Goal: Task Accomplishment & Management: Manage account settings

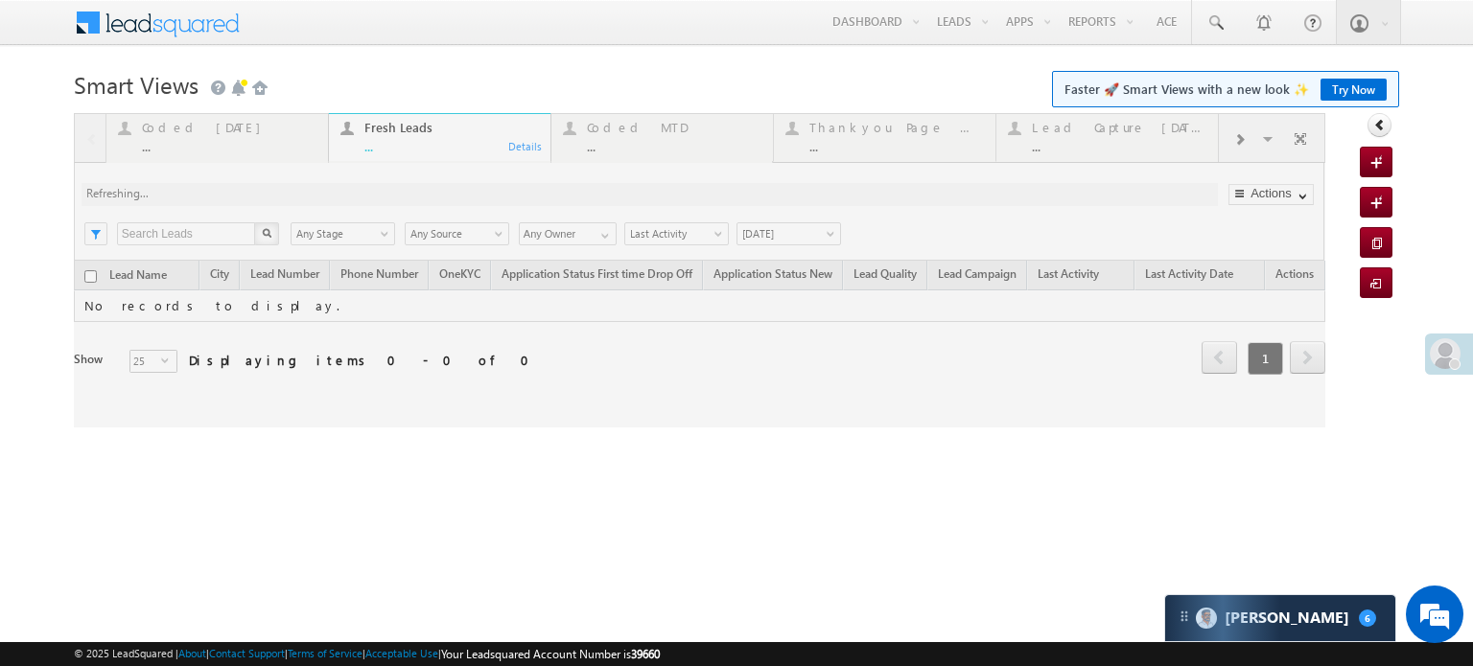
drag, startPoint x: 441, startPoint y: 141, endPoint x: 391, endPoint y: 141, distance: 49.9
click at [391, 141] on div at bounding box center [699, 270] width 1251 height 314
click at [481, 52] on body "Menu Priya Rathore priya .rath ore@a ngelb rokin g.com" at bounding box center [736, 272] width 1473 height 544
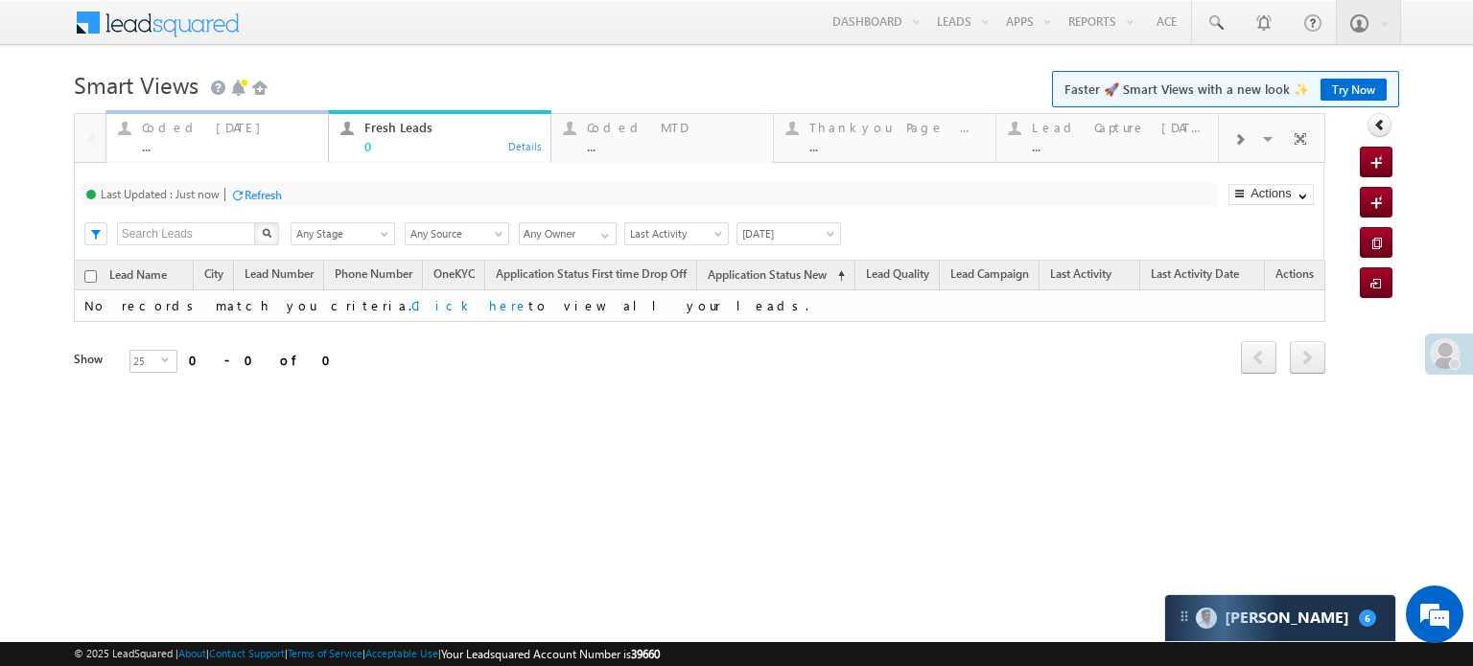
click at [157, 138] on div "Coded Today ..." at bounding box center [229, 134] width 174 height 37
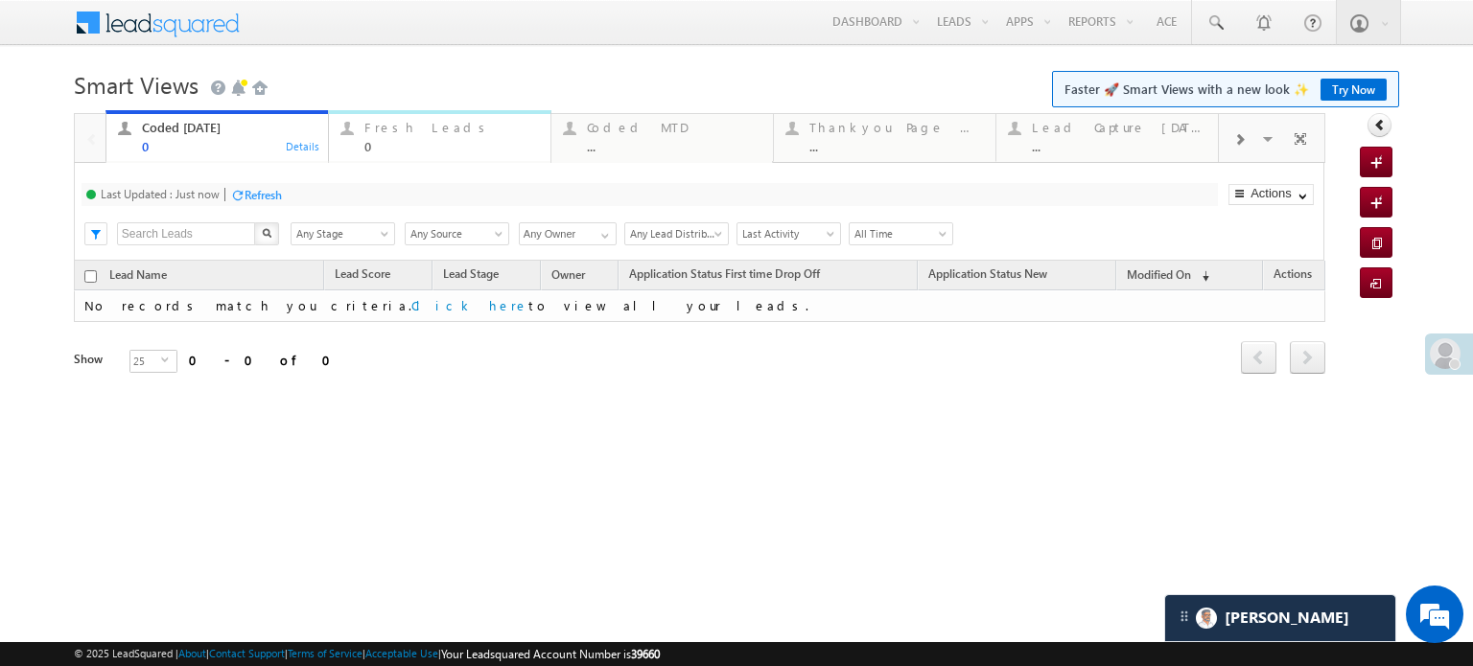
click at [457, 134] on div "Fresh Leads" at bounding box center [451, 127] width 174 height 15
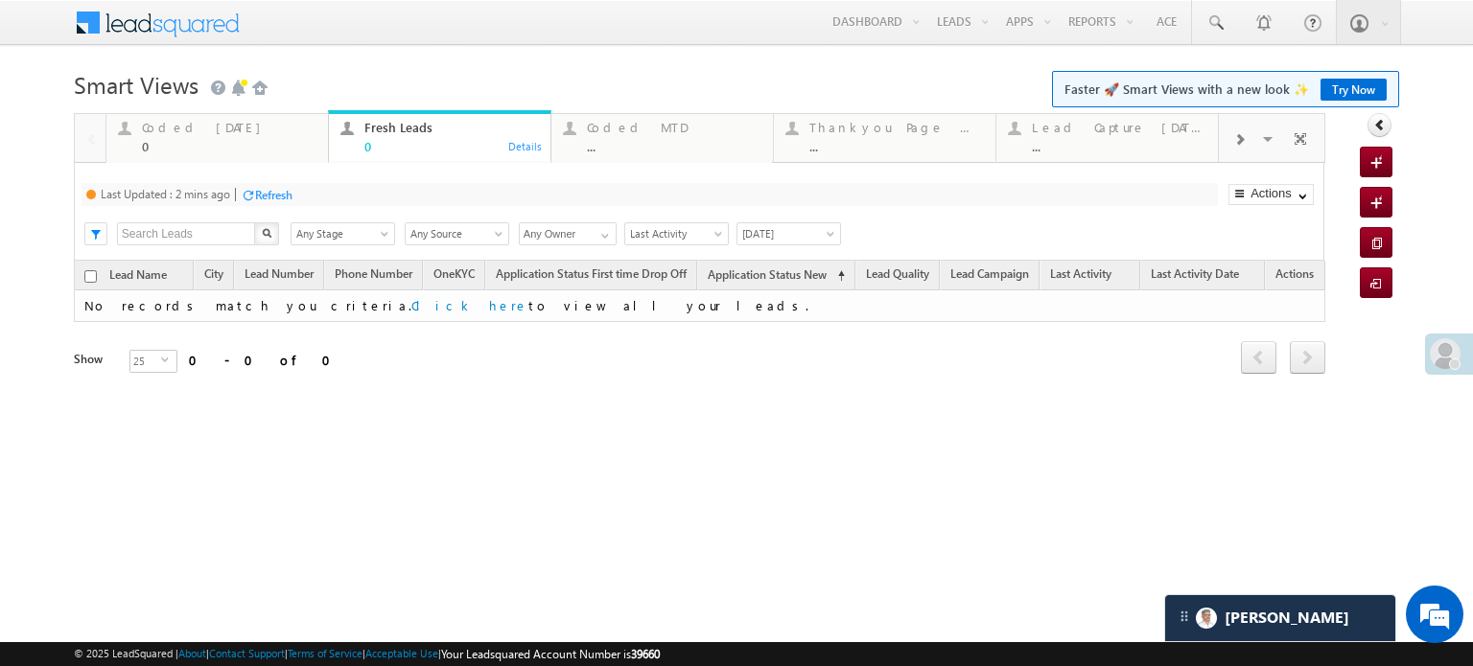
click at [265, 199] on div "Refresh" at bounding box center [273, 195] width 37 height 14
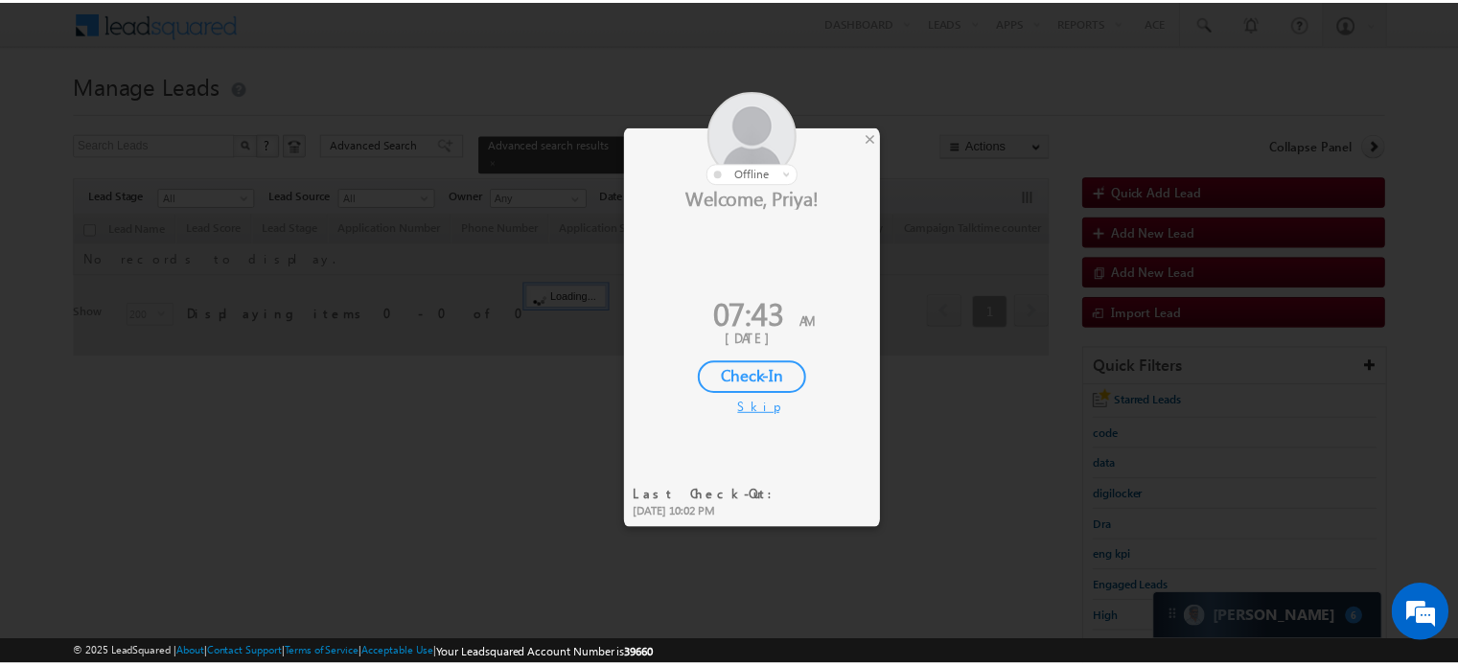
scroll to position [192, 0]
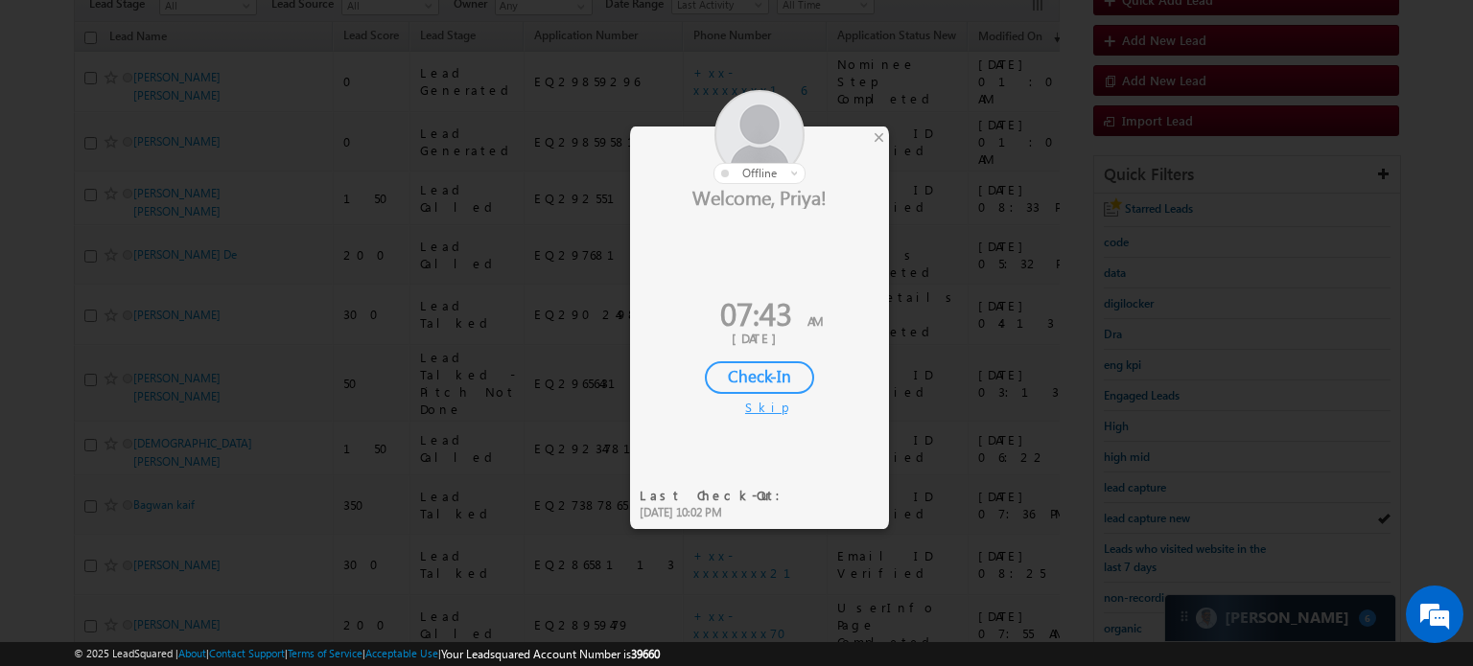
click at [775, 378] on div "Check-In" at bounding box center [759, 377] width 109 height 33
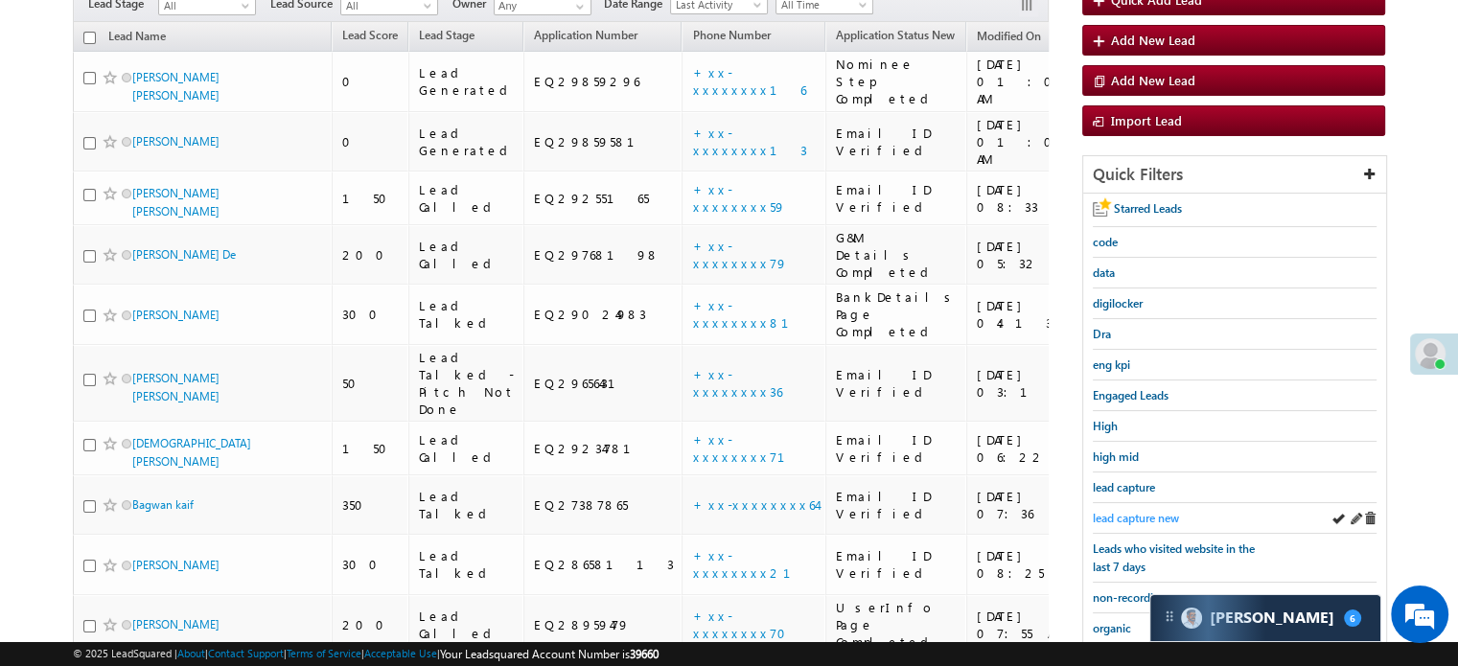
click at [1131, 517] on span "lead capture new" at bounding box center [1136, 518] width 86 height 14
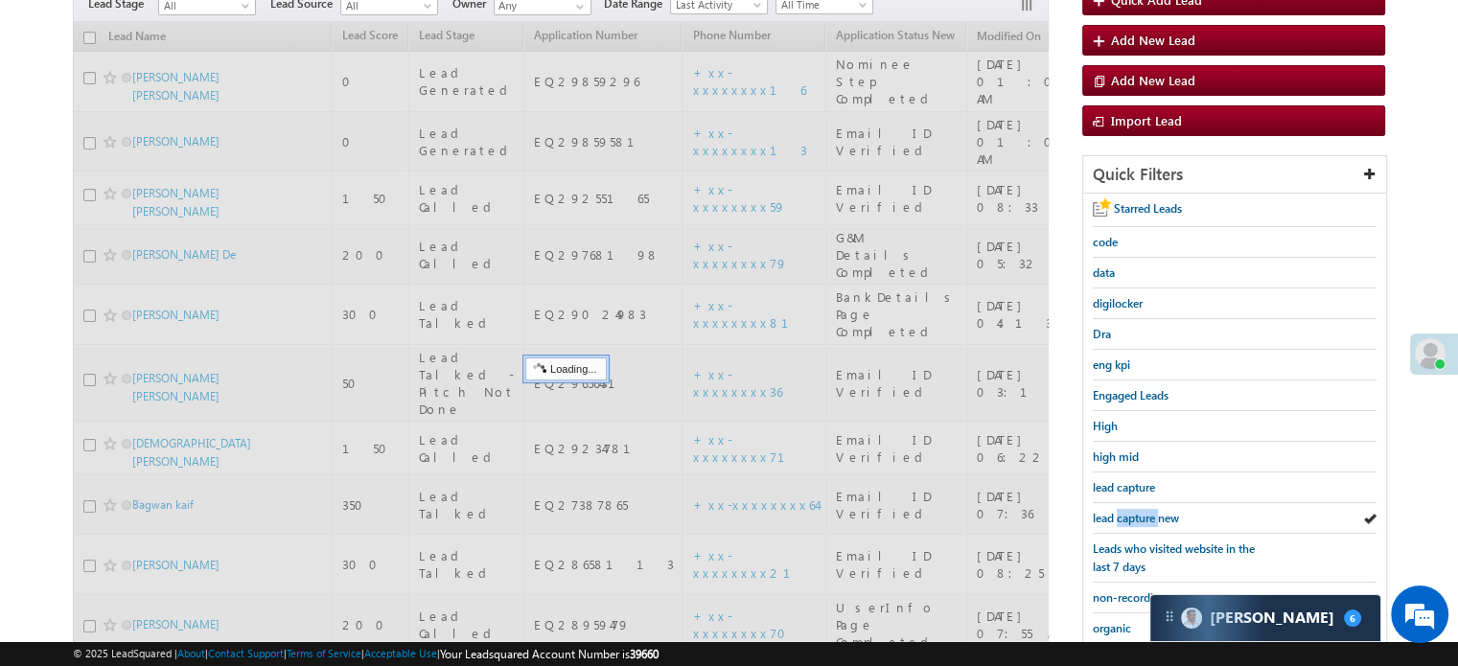
click at [1131, 517] on span "lead capture new" at bounding box center [1136, 518] width 86 height 14
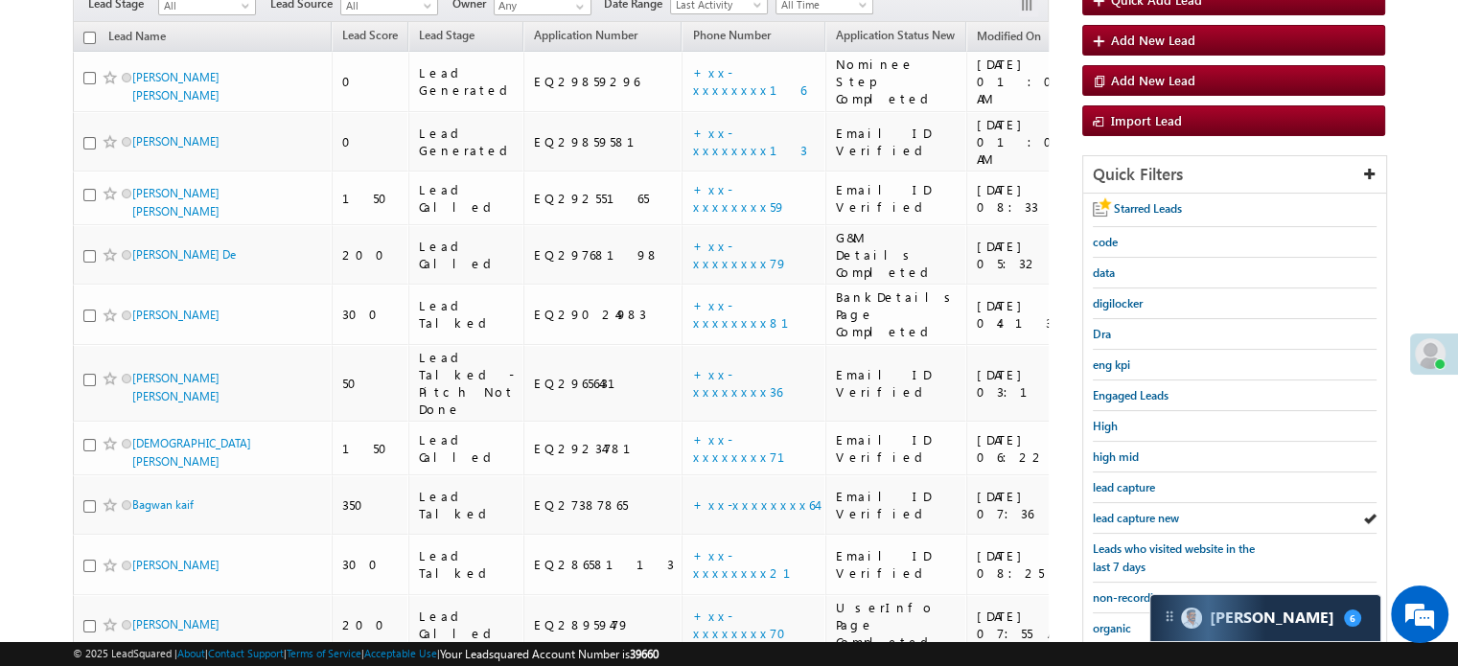
click at [1131, 517] on span "lead capture new" at bounding box center [1136, 518] width 86 height 14
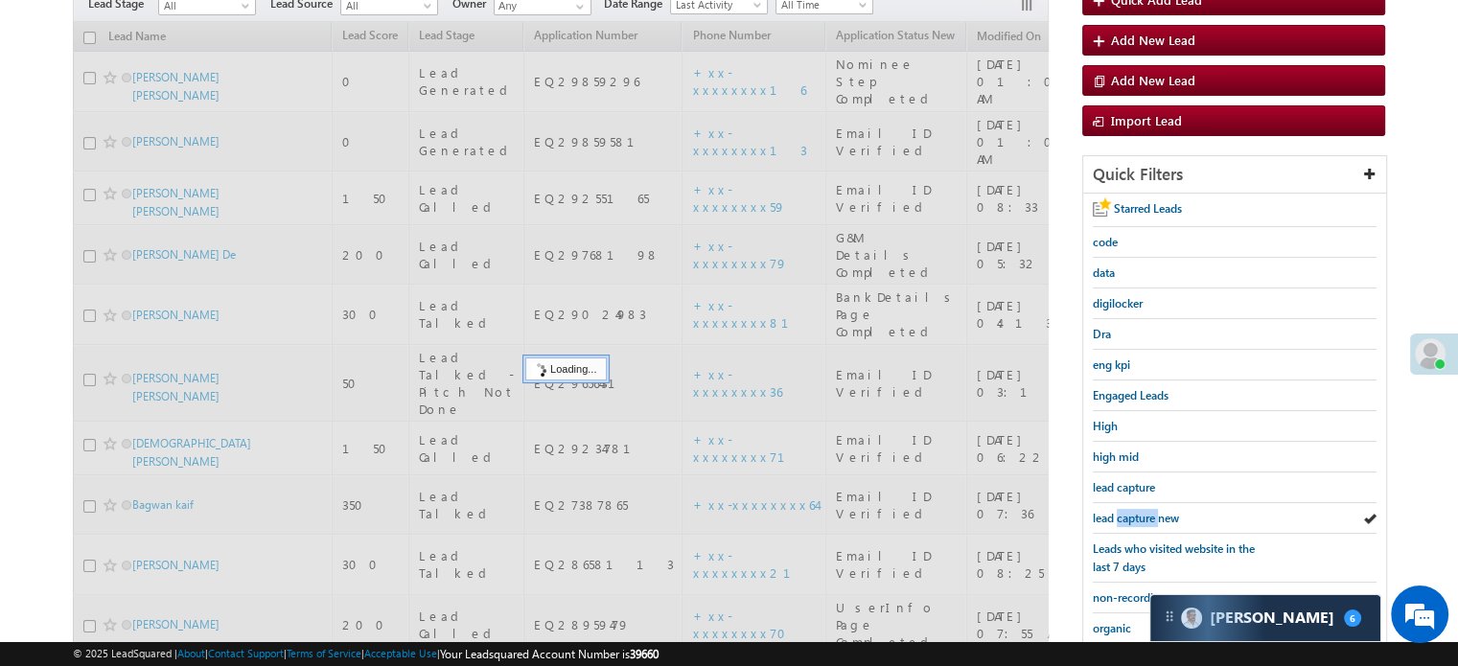
click at [1131, 517] on span "lead capture new" at bounding box center [1136, 518] width 86 height 14
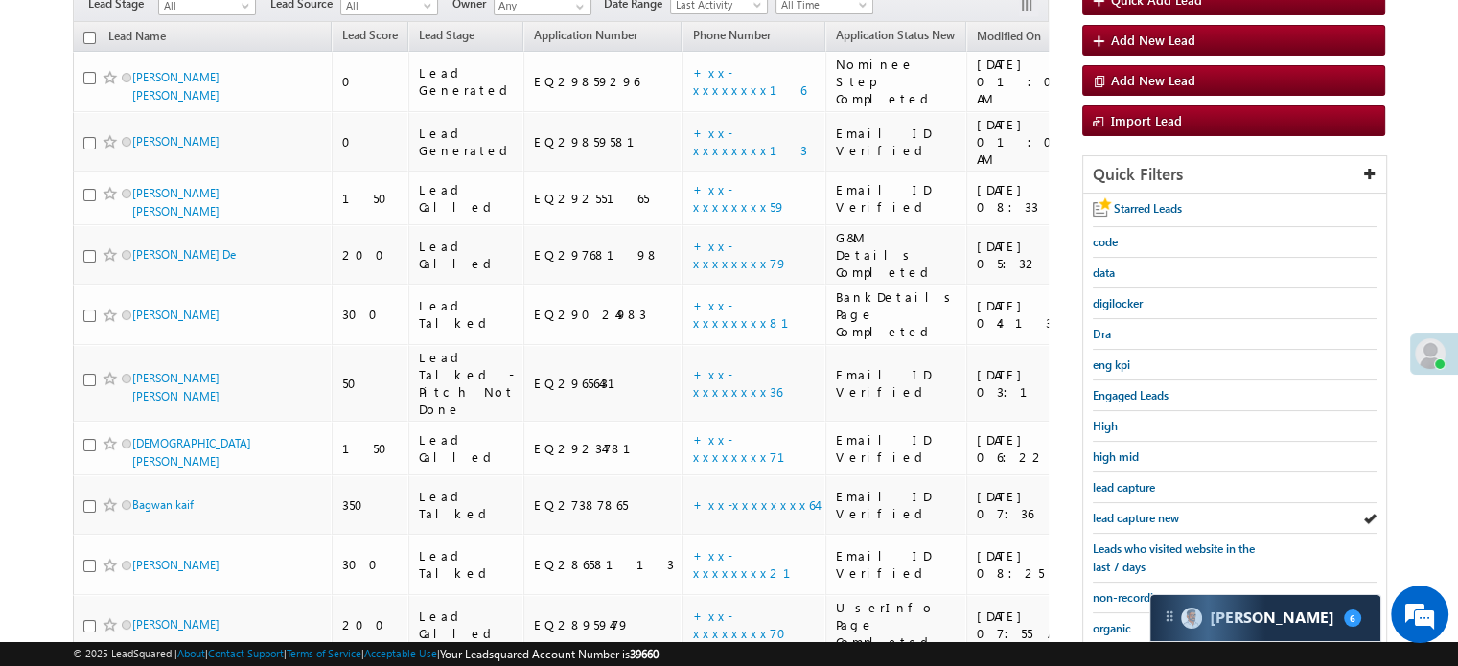
scroll to position [0, 0]
click at [1129, 516] on span "lead capture new" at bounding box center [1136, 518] width 86 height 14
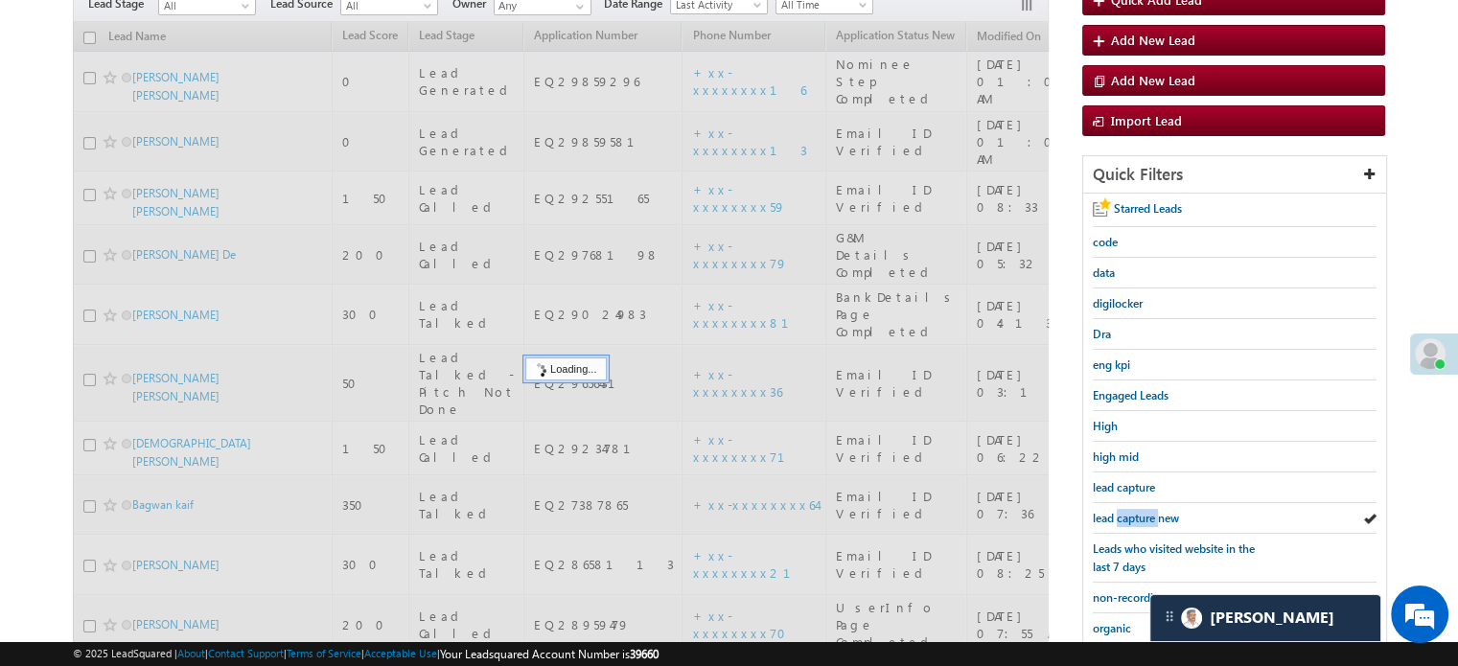
click at [1129, 516] on span "lead capture new" at bounding box center [1136, 518] width 86 height 14
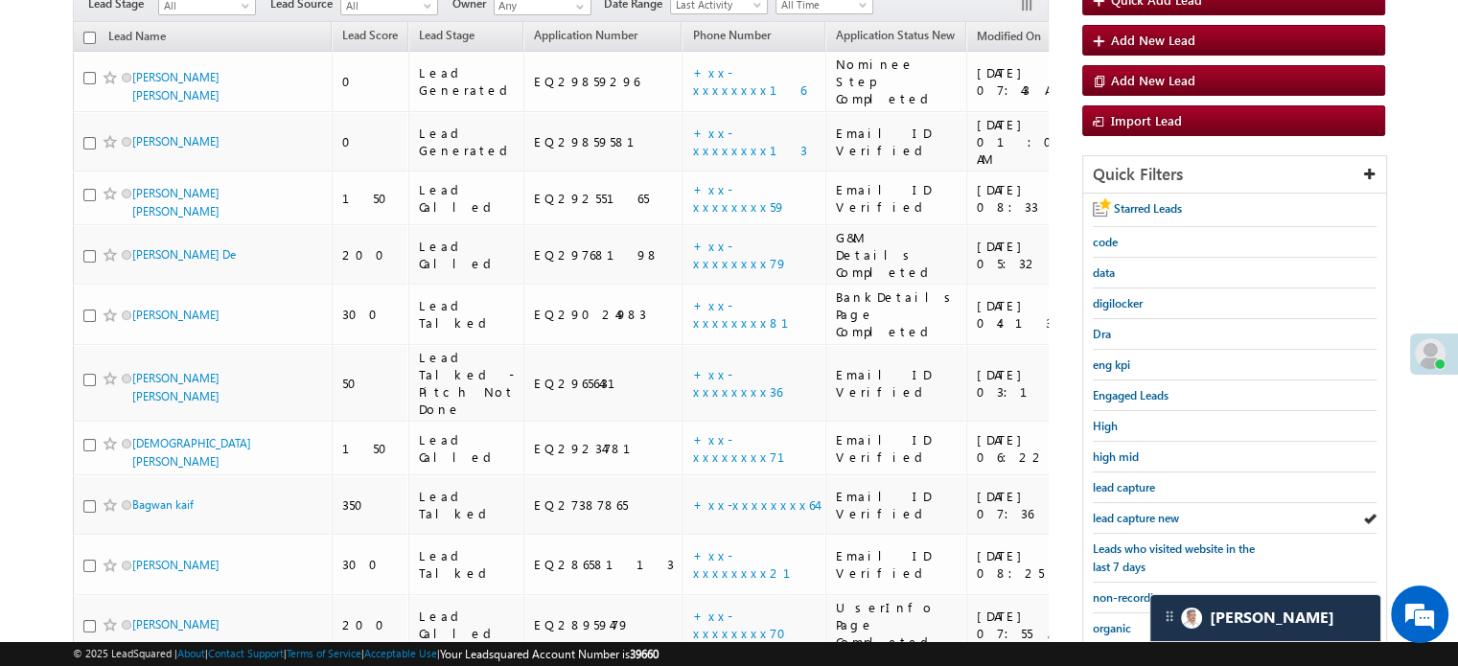
click at [1129, 516] on span "lead capture new" at bounding box center [1136, 518] width 86 height 14
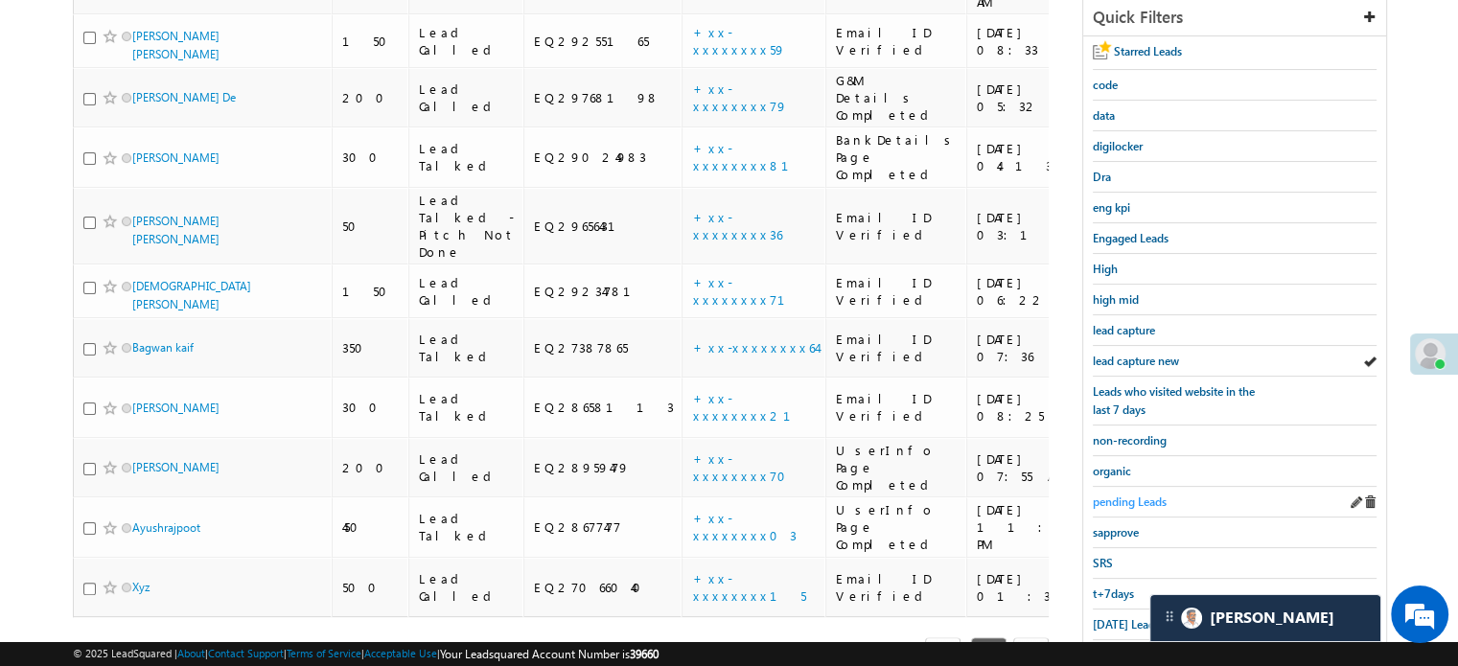
scroll to position [411, 0]
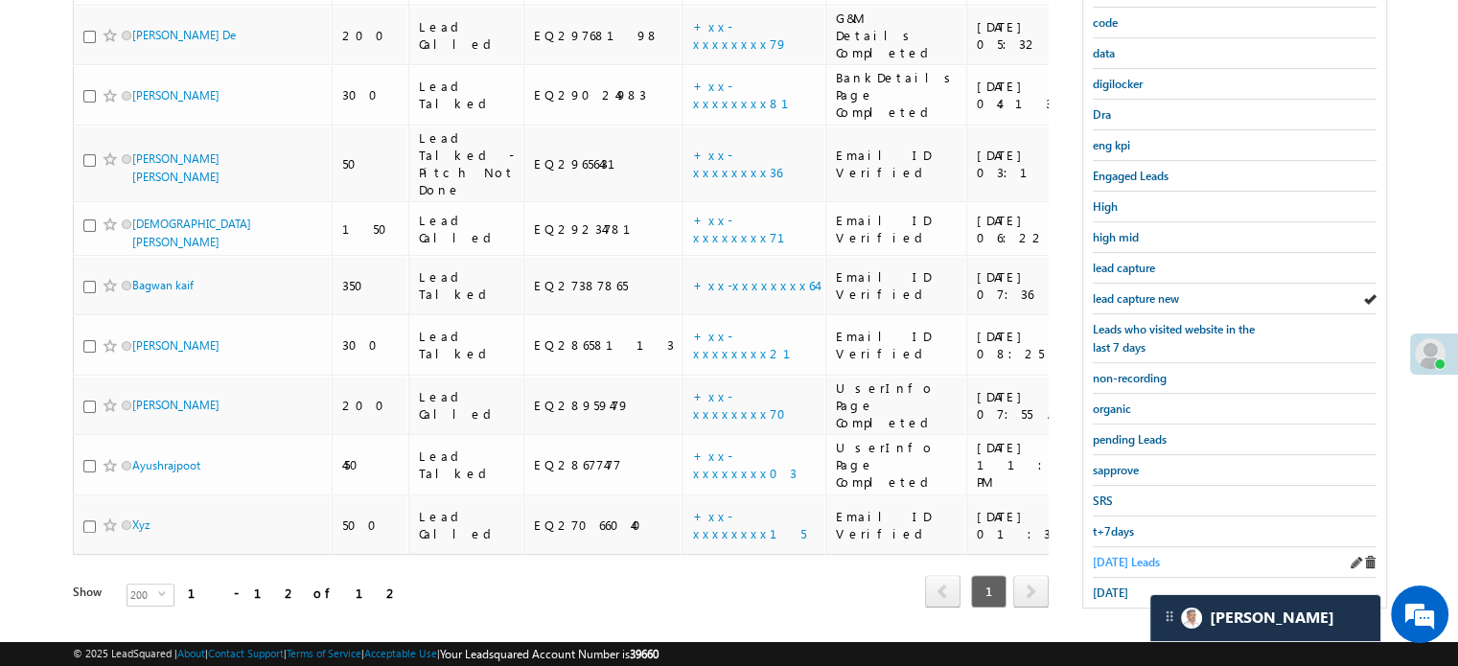
click at [1119, 555] on span "Today's Leads" at bounding box center [1126, 562] width 67 height 14
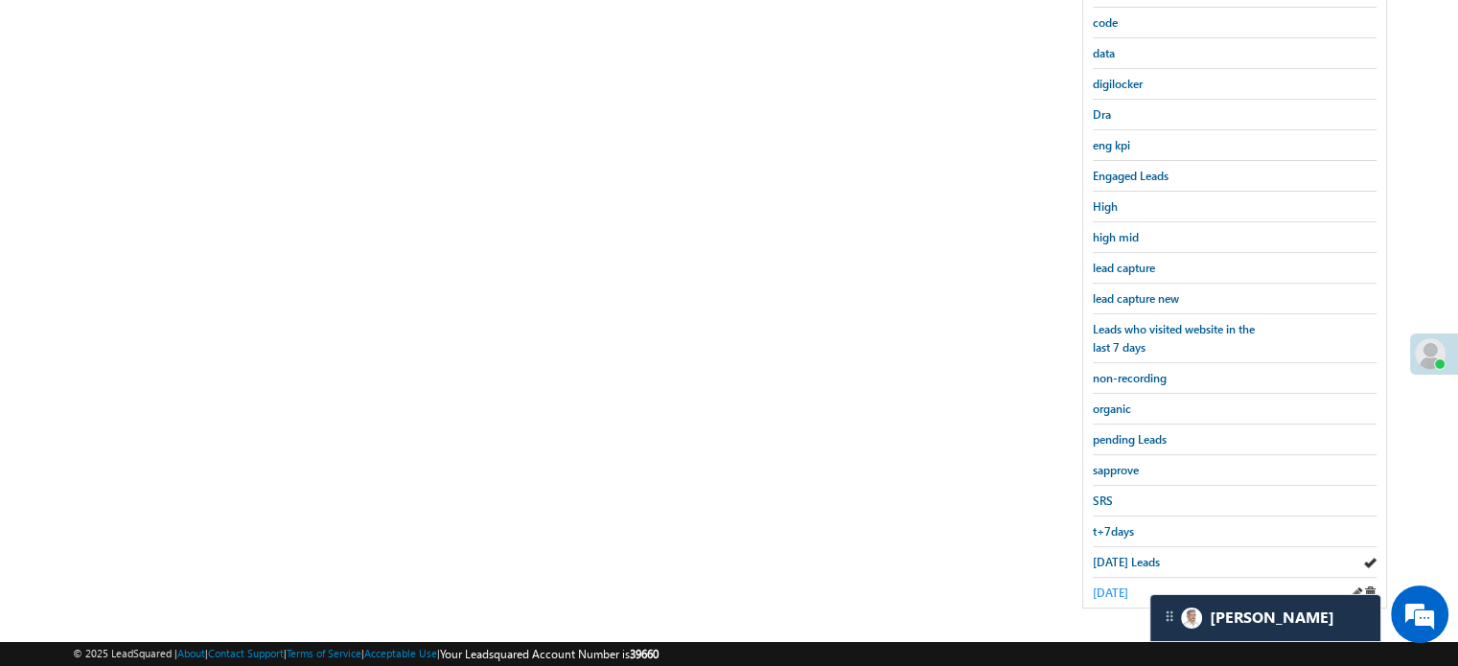
click at [1124, 586] on span "yesterday" at bounding box center [1110, 593] width 35 height 14
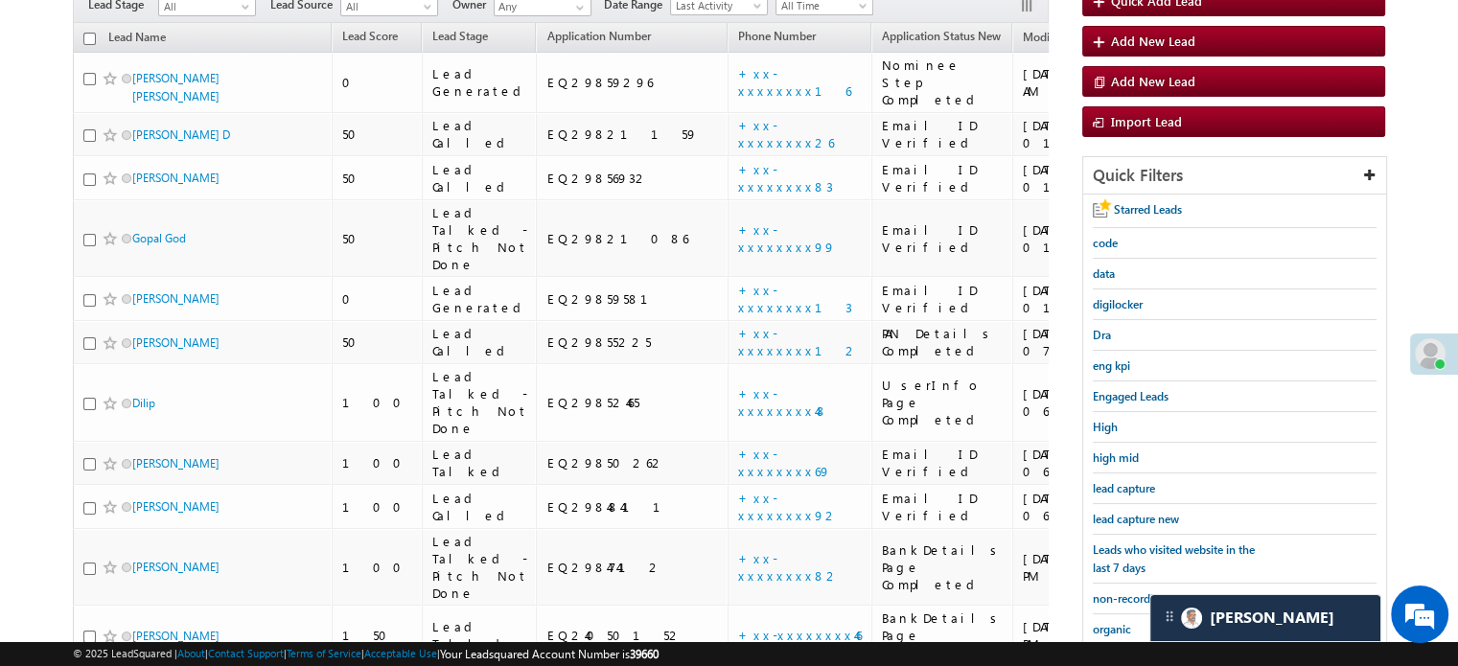
scroll to position [308, 0]
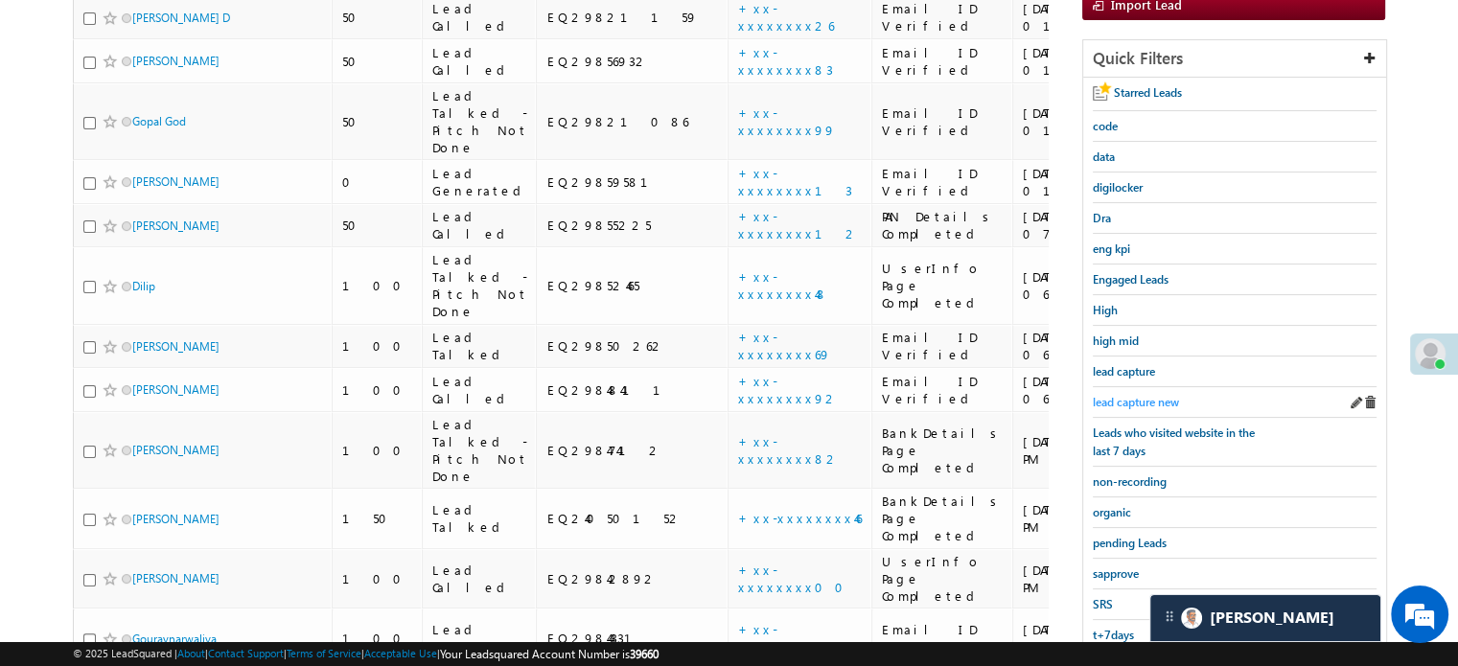
click at [1132, 398] on span "lead capture new" at bounding box center [1136, 402] width 86 height 14
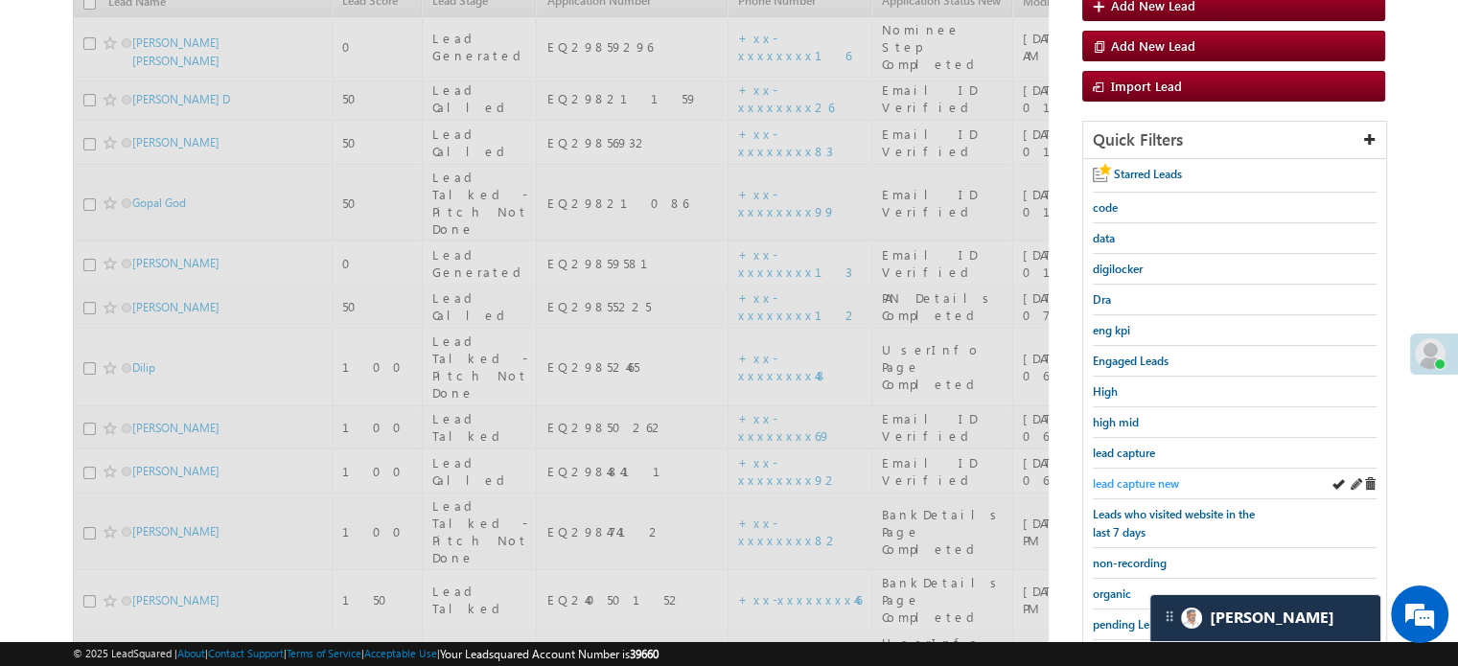
scroll to position [116, 0]
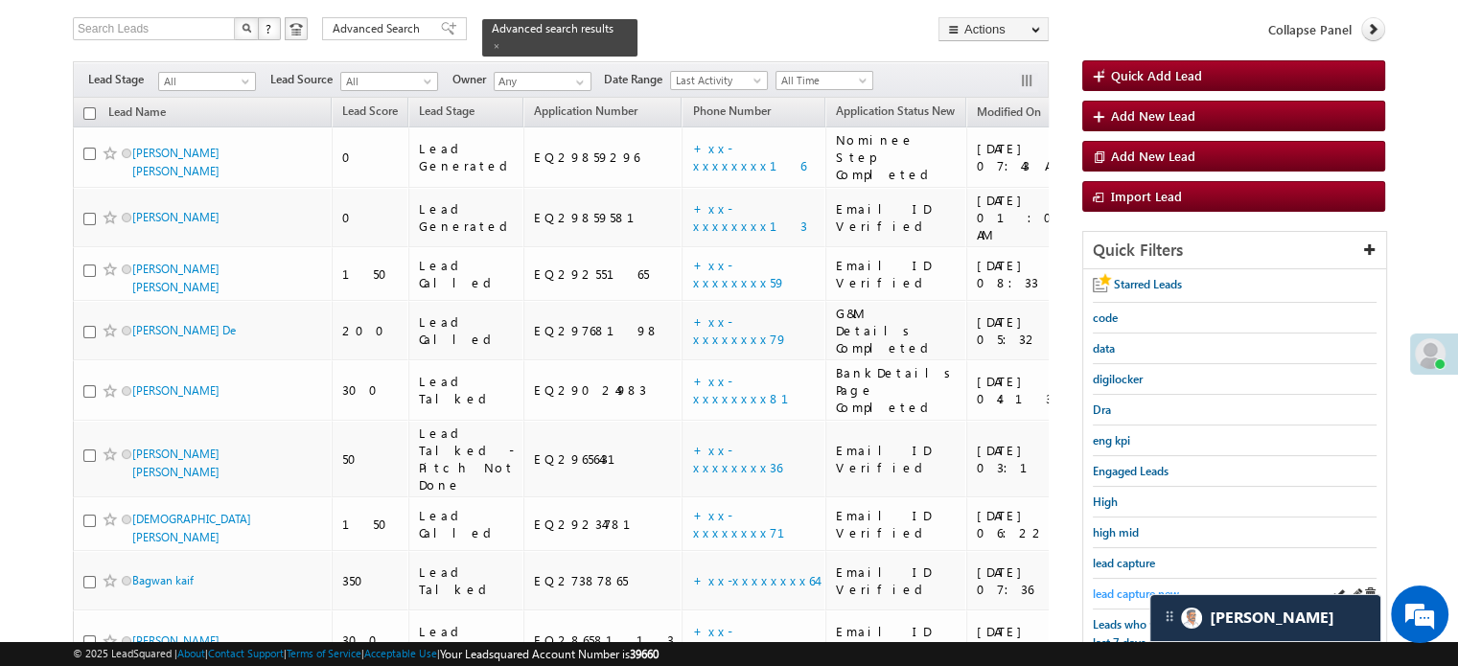
click at [1136, 593] on span "lead capture new" at bounding box center [1136, 594] width 86 height 14
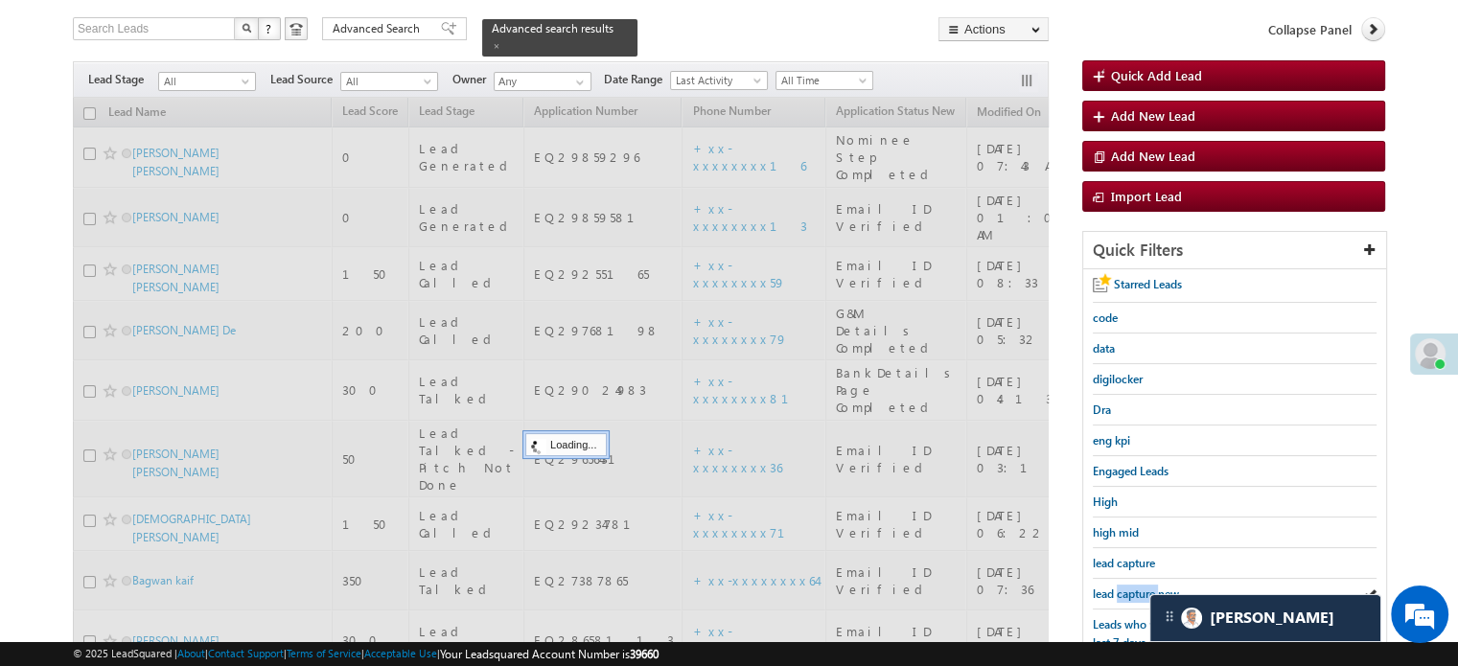
click at [1136, 593] on span "lead capture new" at bounding box center [1136, 594] width 86 height 14
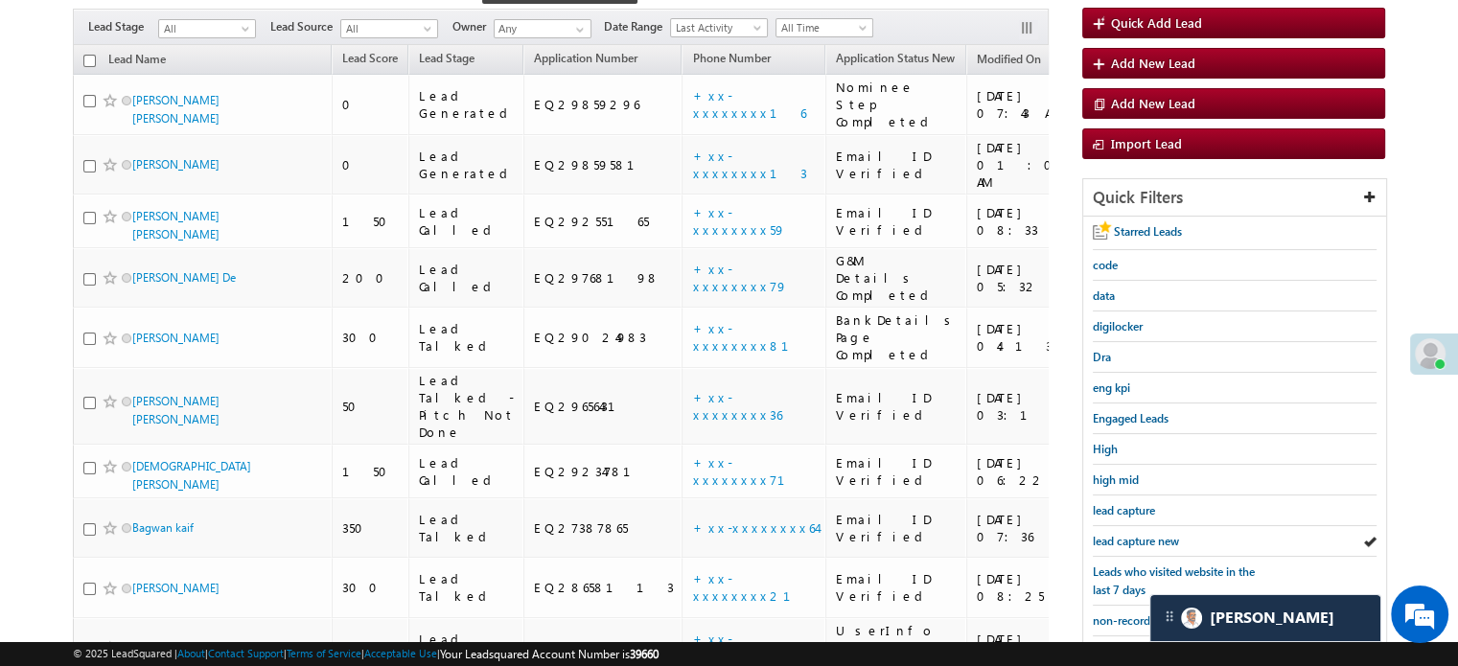
scroll to position [212, 0]
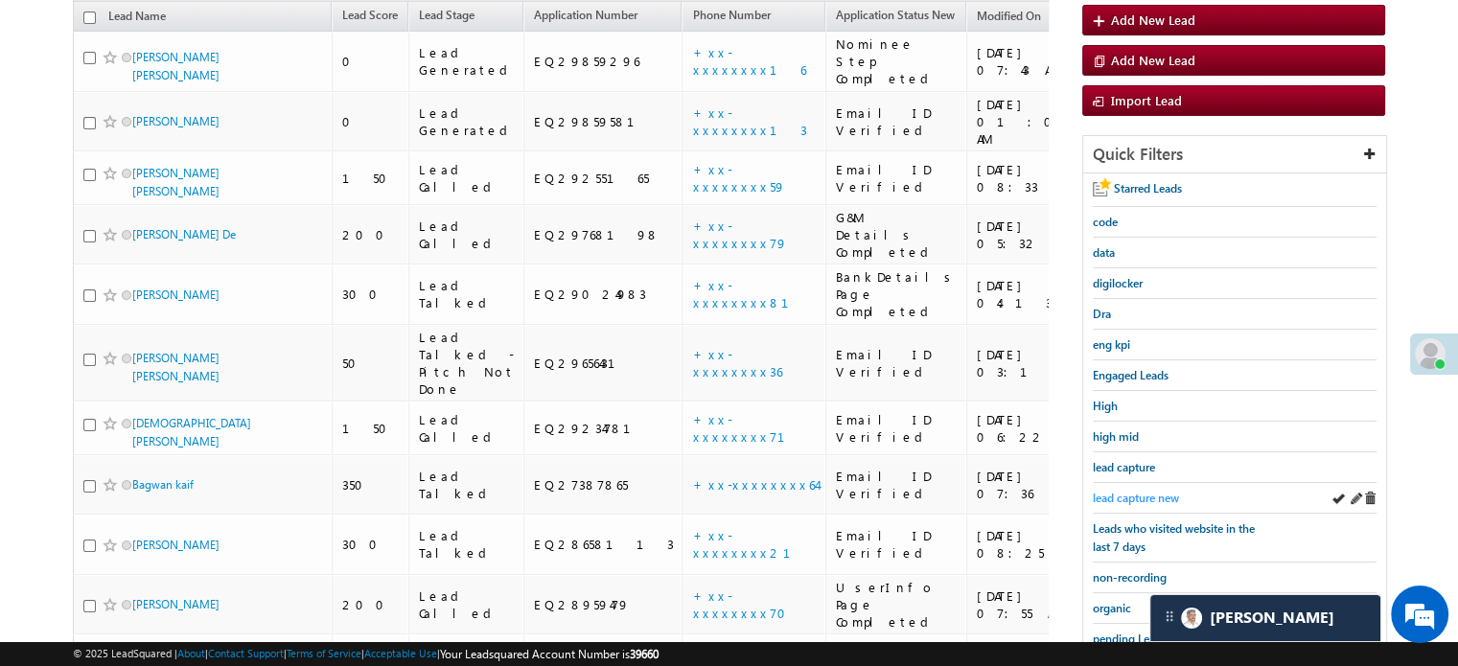
click at [1117, 491] on span "lead capture new" at bounding box center [1136, 498] width 86 height 14
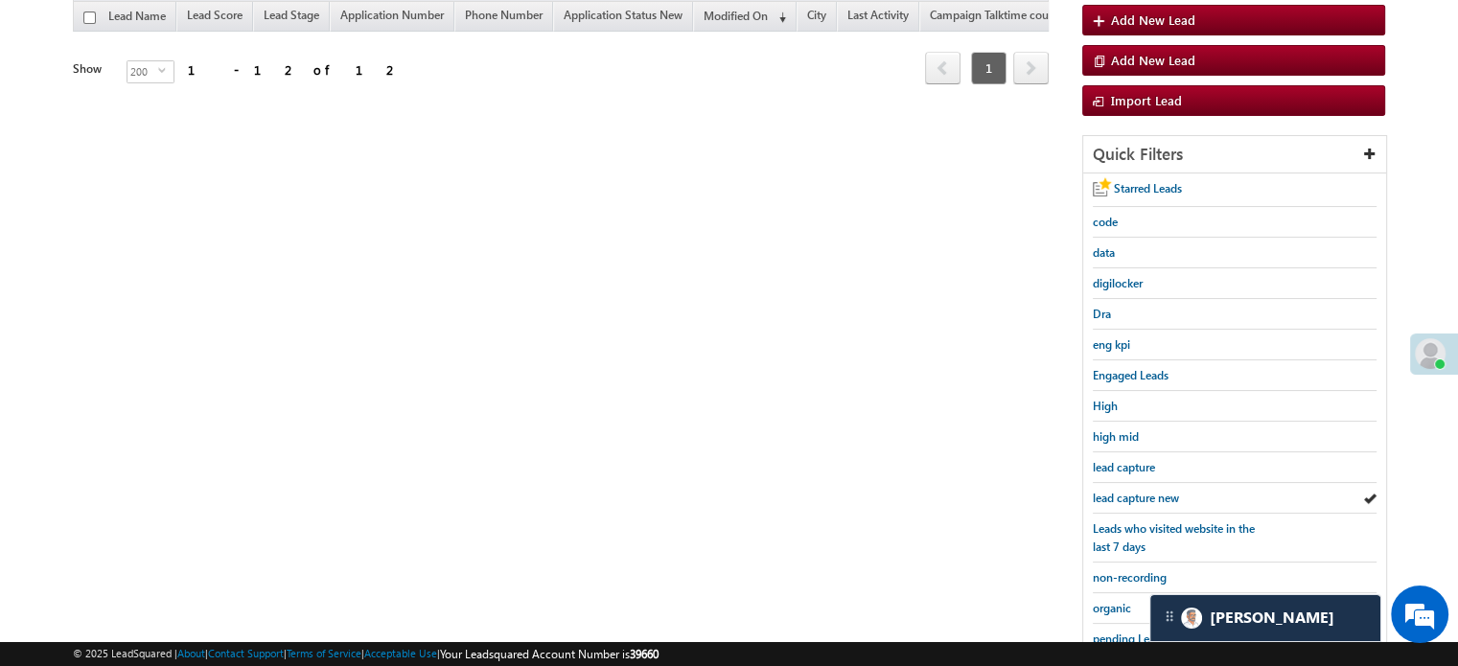
click at [1117, 491] on span "lead capture new" at bounding box center [1136, 498] width 86 height 14
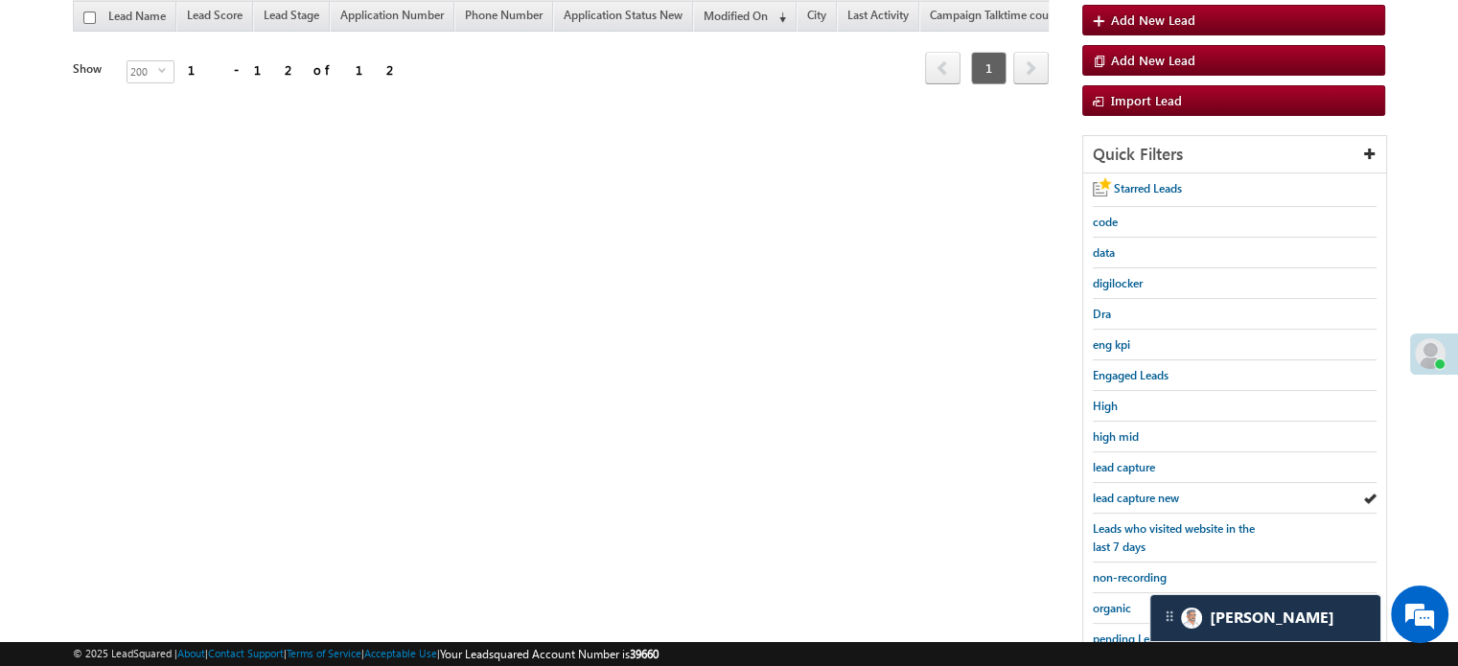
click at [1117, 491] on span "lead capture new" at bounding box center [1136, 498] width 86 height 14
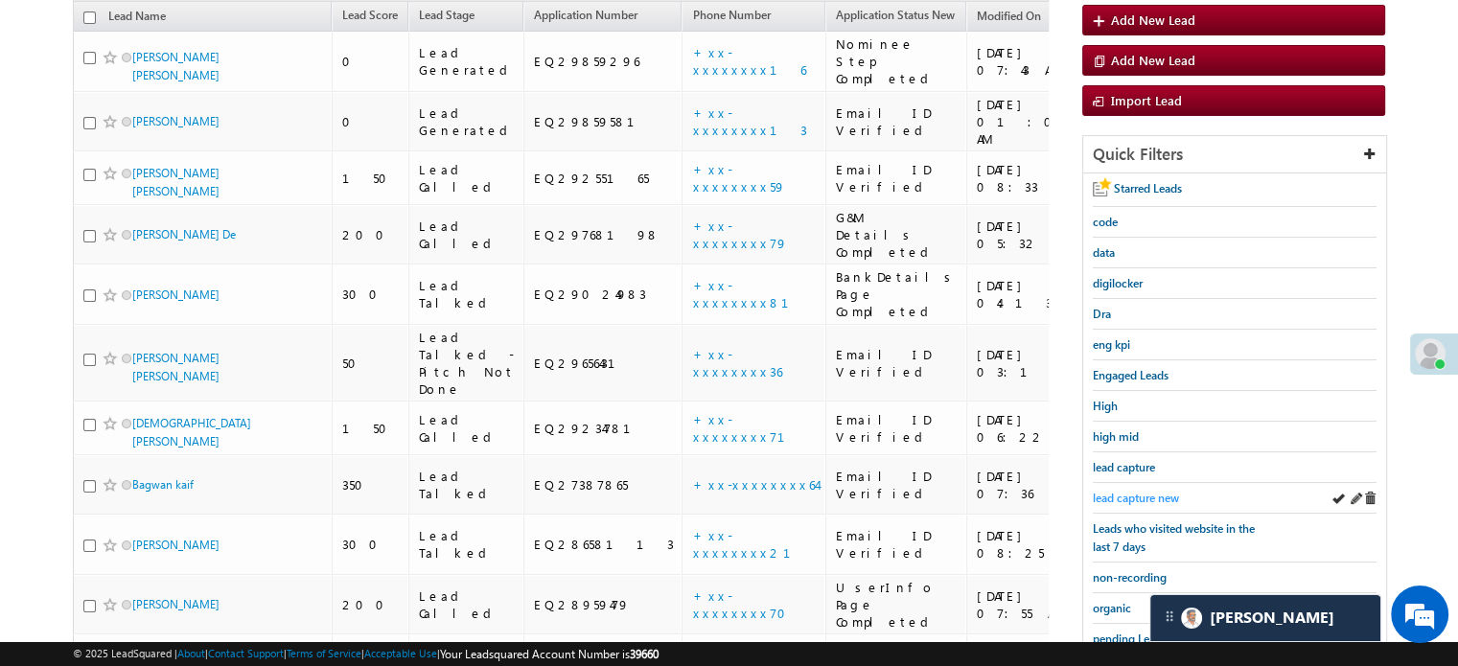
click at [1131, 491] on span "lead capture new" at bounding box center [1136, 498] width 86 height 14
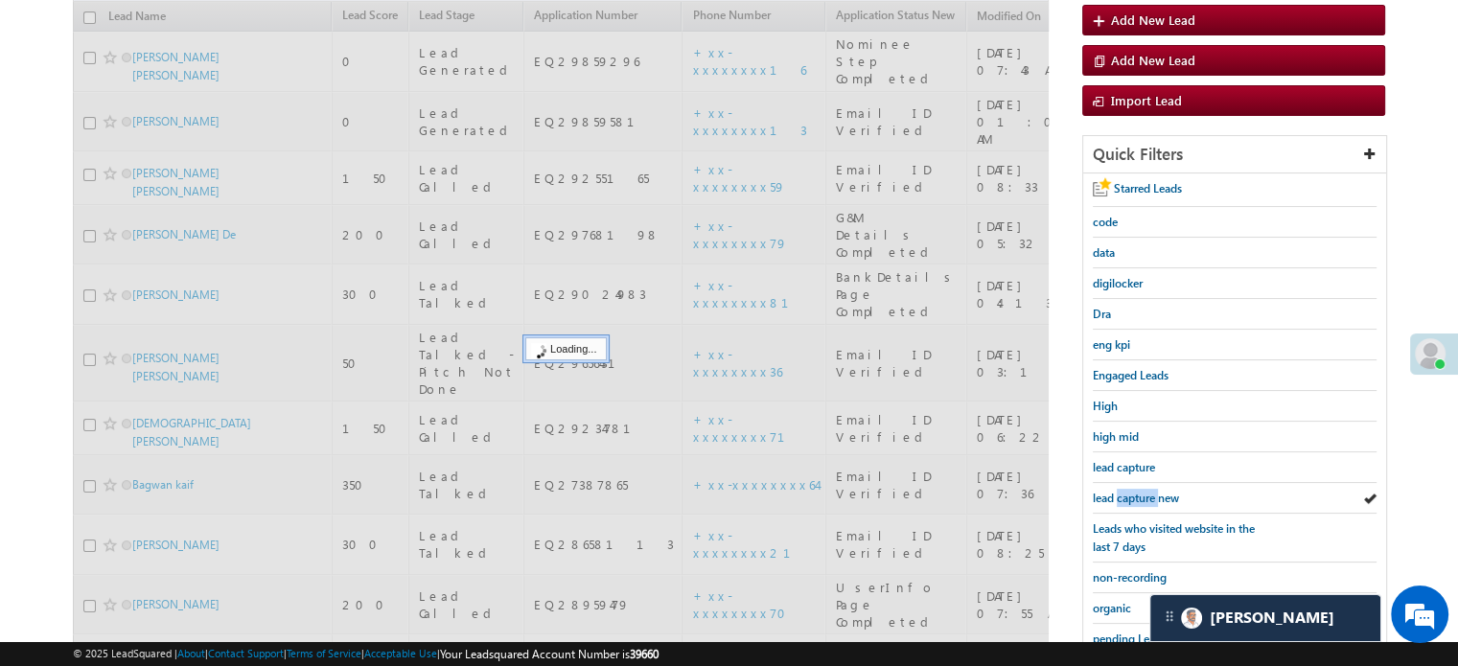
click at [1131, 491] on span "lead capture new" at bounding box center [1136, 498] width 86 height 14
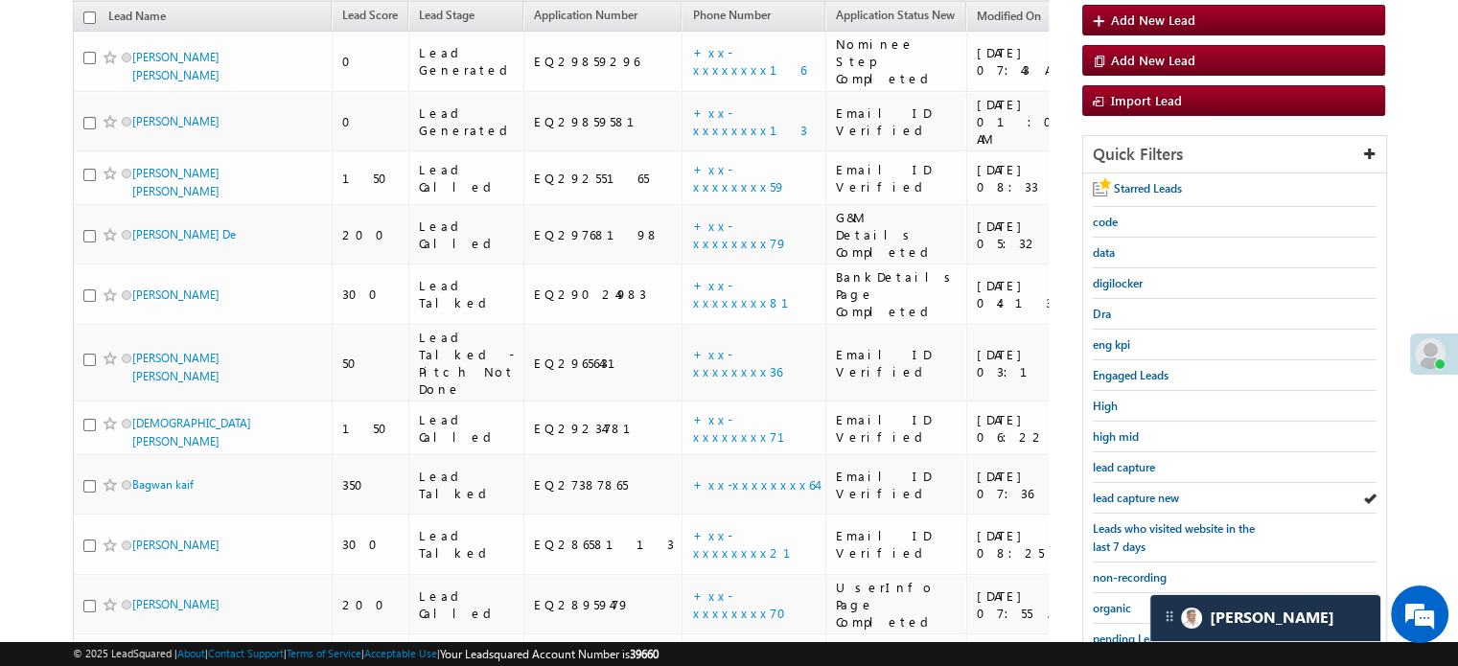
click at [1131, 491] on span "lead capture new" at bounding box center [1136, 498] width 86 height 14
click at [1135, 491] on span "lead capture new" at bounding box center [1136, 498] width 86 height 14
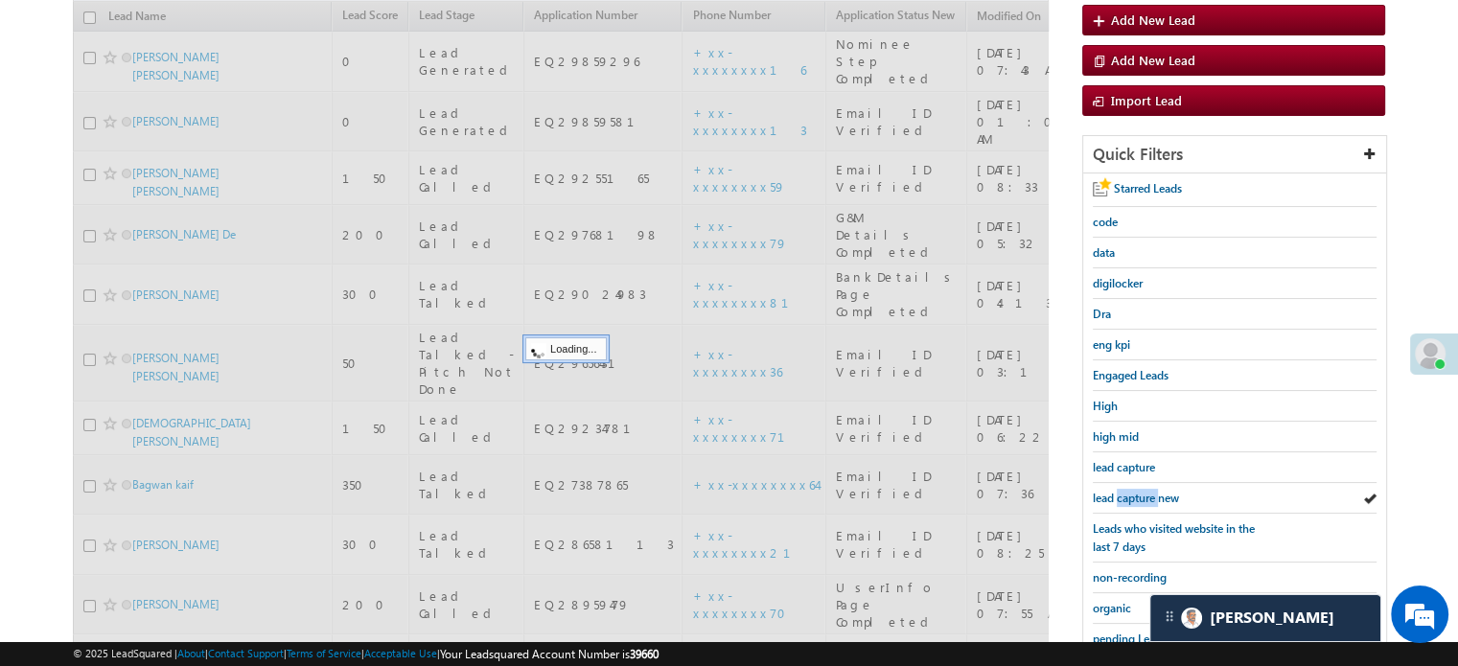
click at [1135, 491] on span "lead capture new" at bounding box center [1136, 498] width 86 height 14
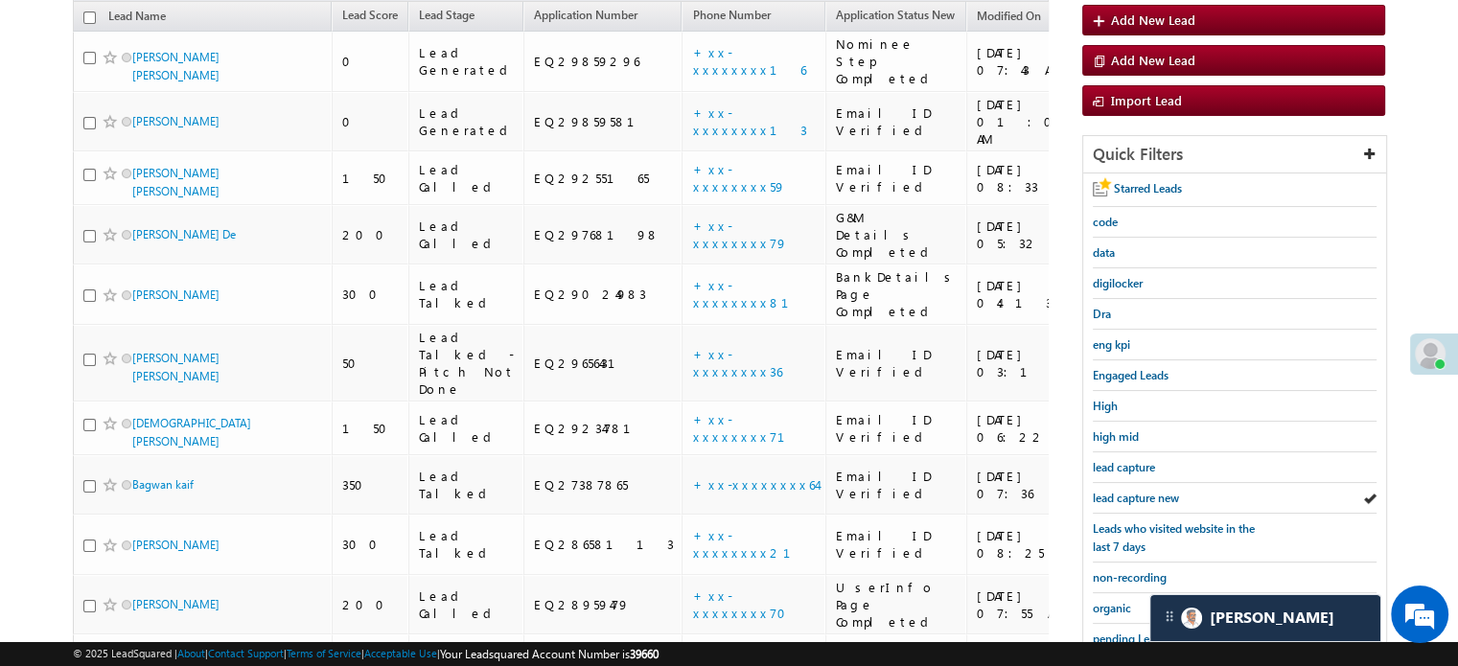
click at [1135, 491] on span "lead capture new" at bounding box center [1136, 498] width 86 height 14
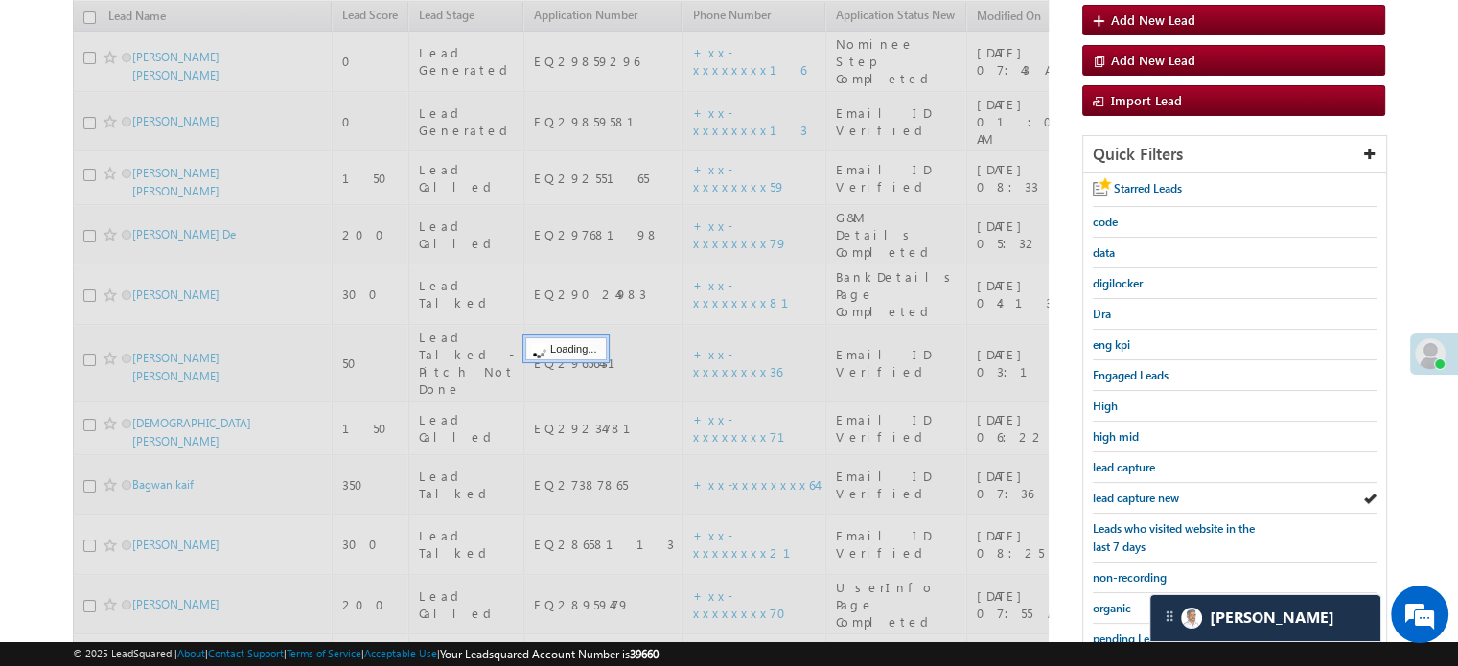
click at [1135, 491] on span "lead capture new" at bounding box center [1136, 498] width 86 height 14
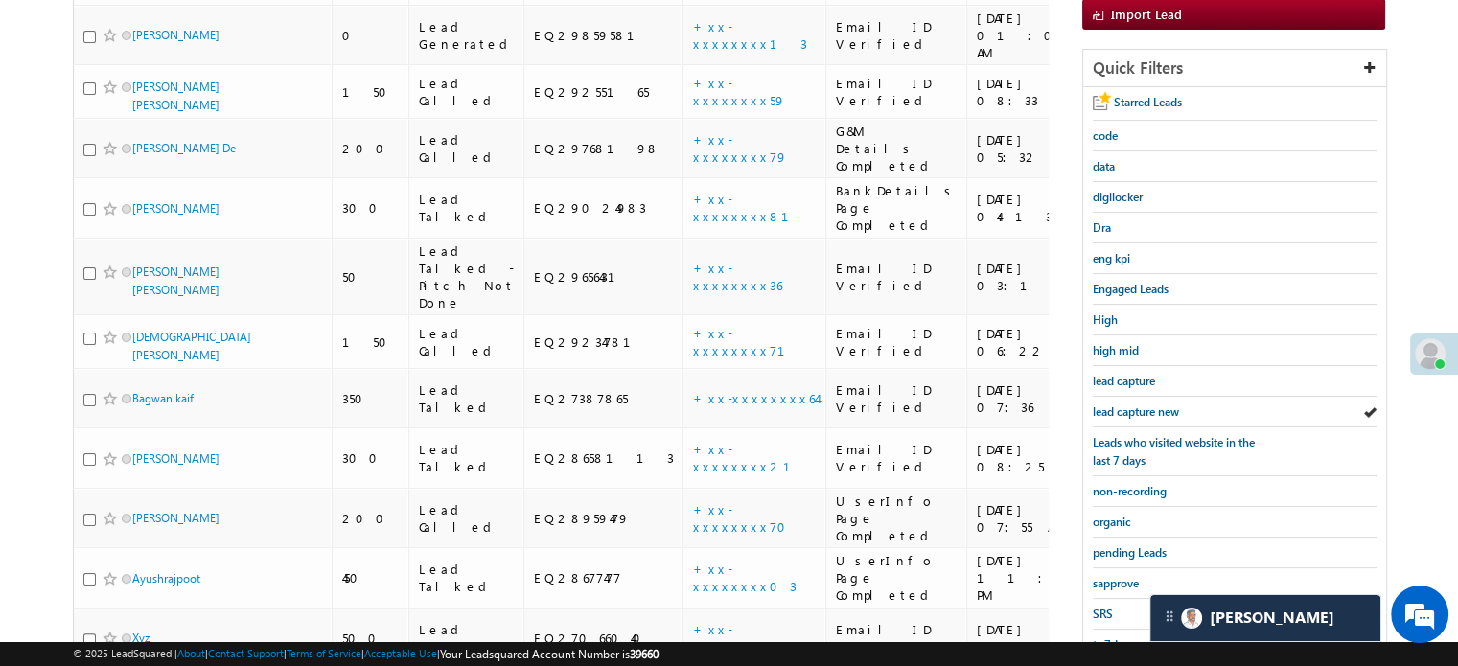
scroll to position [411, 0]
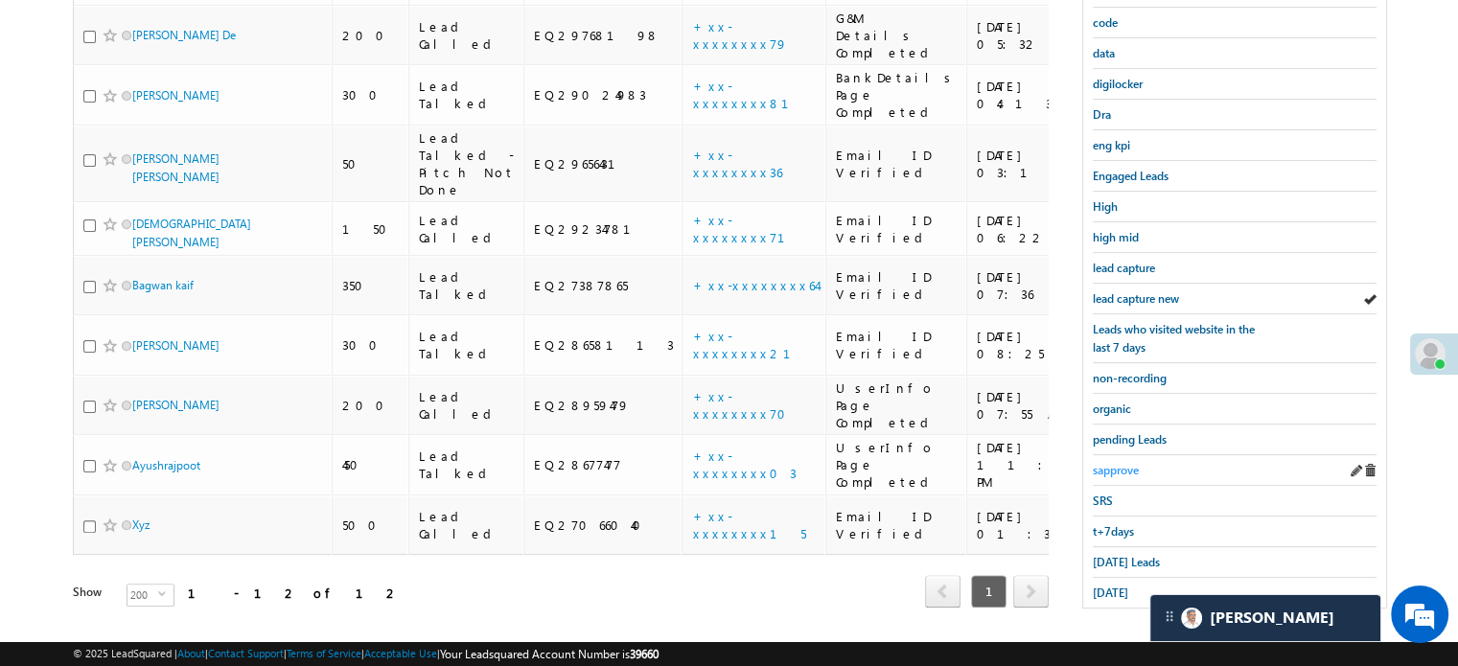
click at [1120, 463] on span "sapprove" at bounding box center [1116, 470] width 46 height 14
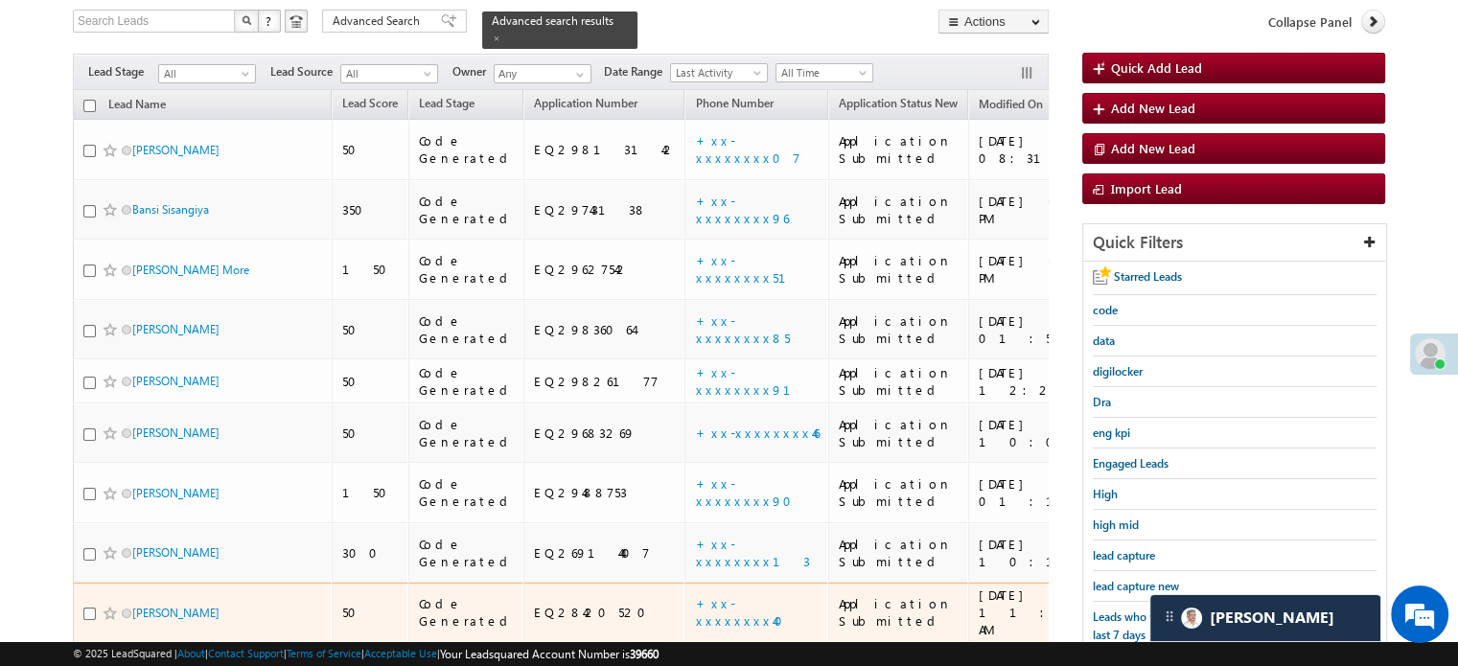
scroll to position [220, 0]
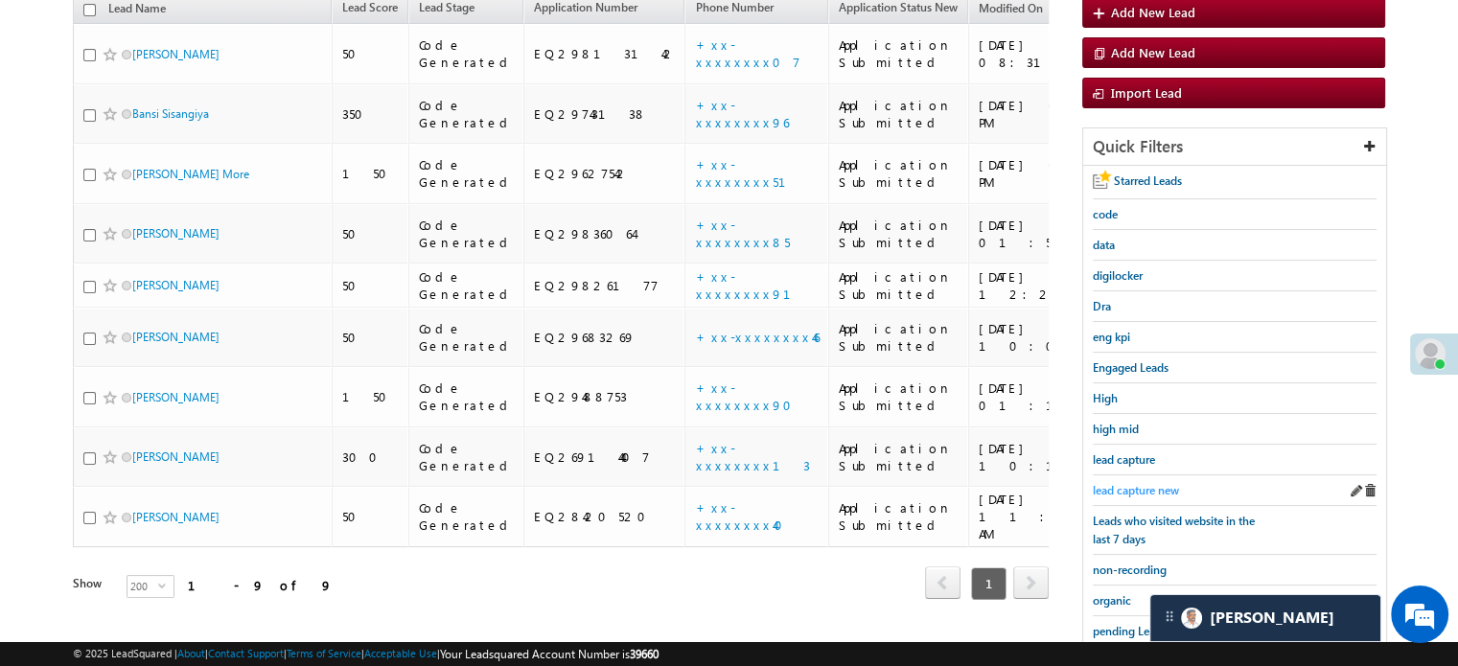
click at [1147, 490] on span "lead capture new" at bounding box center [1136, 490] width 86 height 14
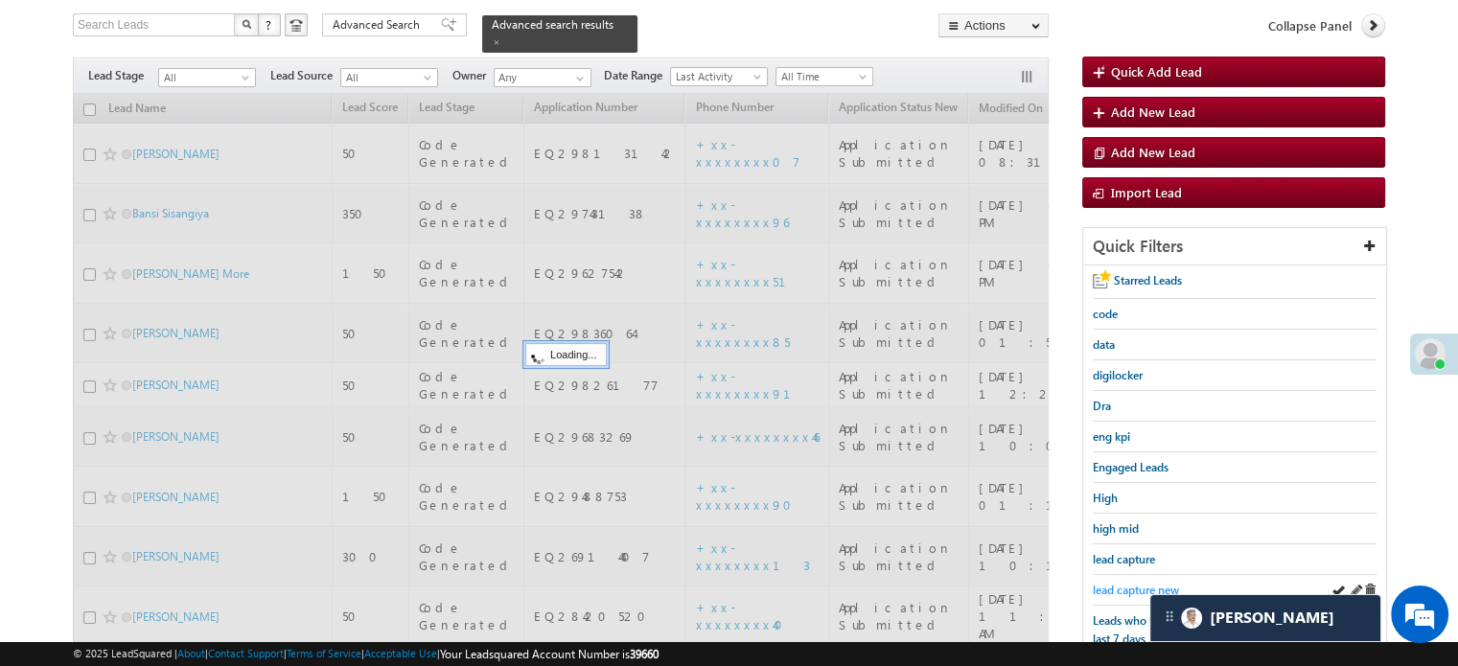
scroll to position [28, 0]
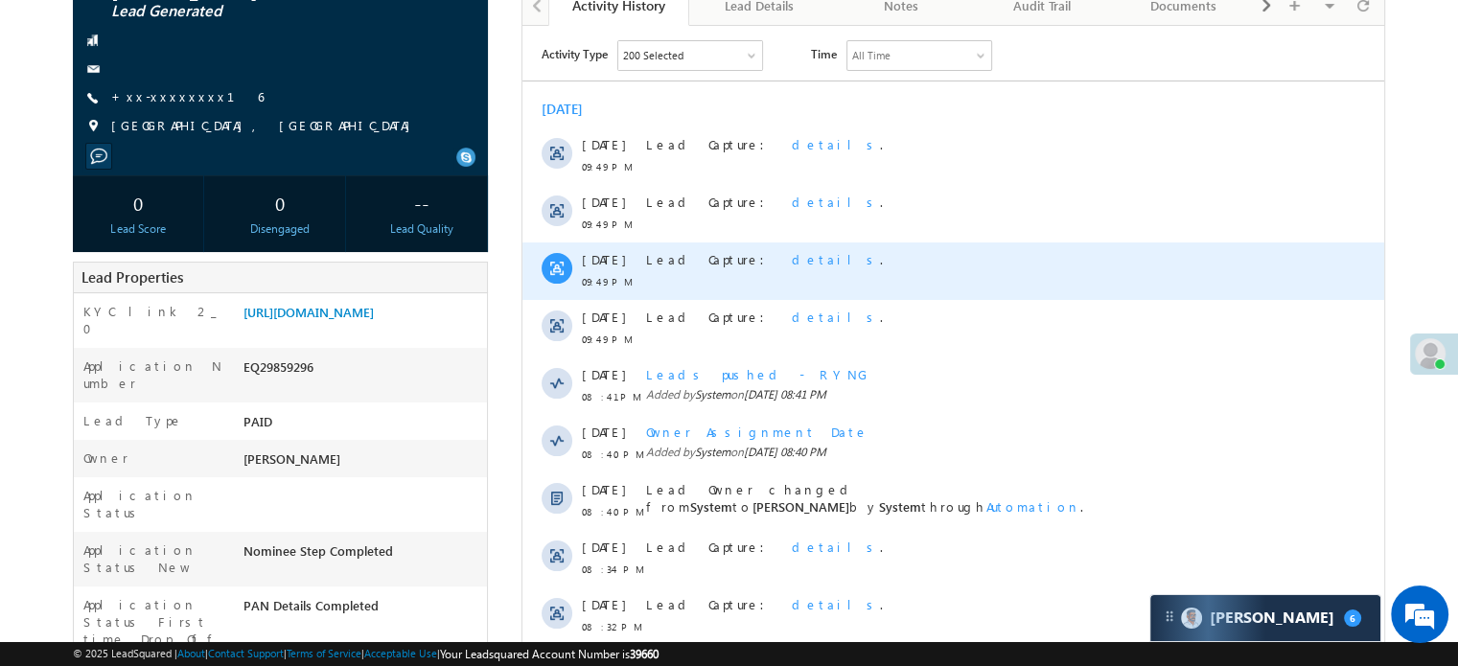
scroll to position [192, 0]
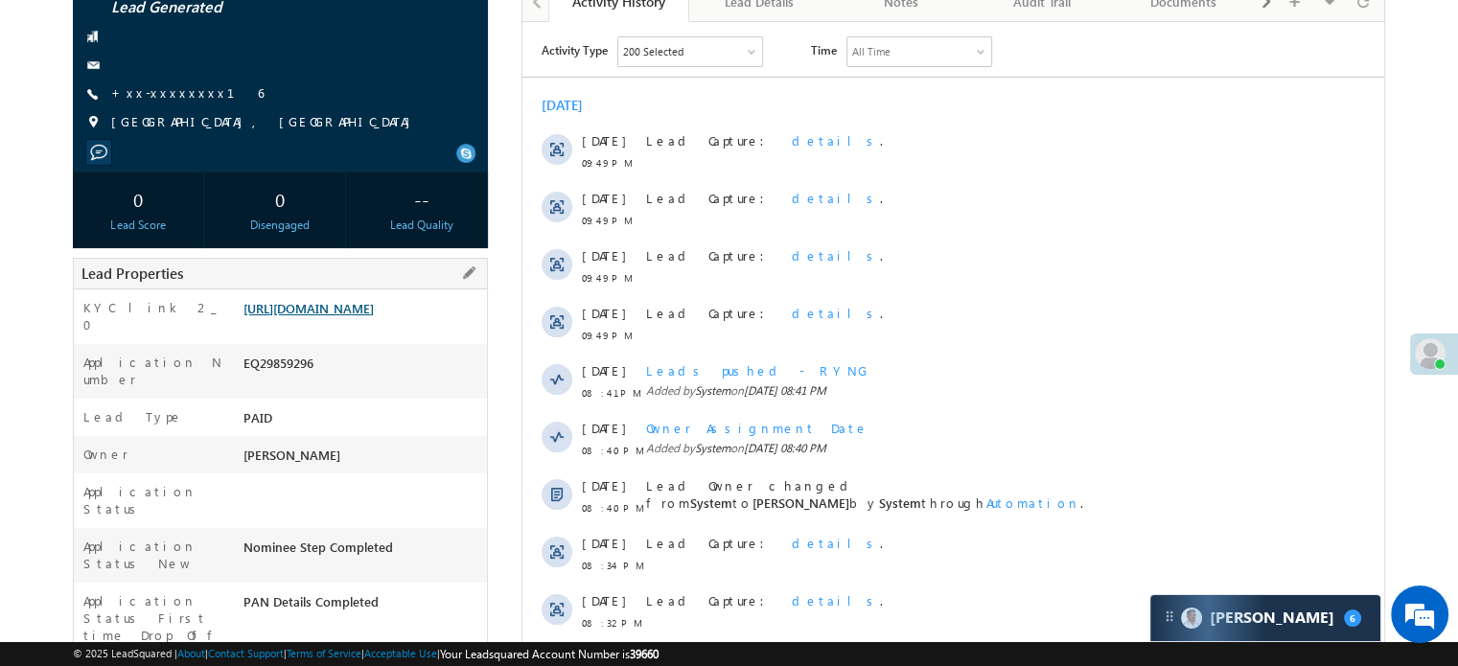
click at [374, 300] on link "https://angelbroking1-pk3em7sa.customui-test.leadsquared.com?leadId=1d3ebd04-c8…" at bounding box center [309, 308] width 130 height 16
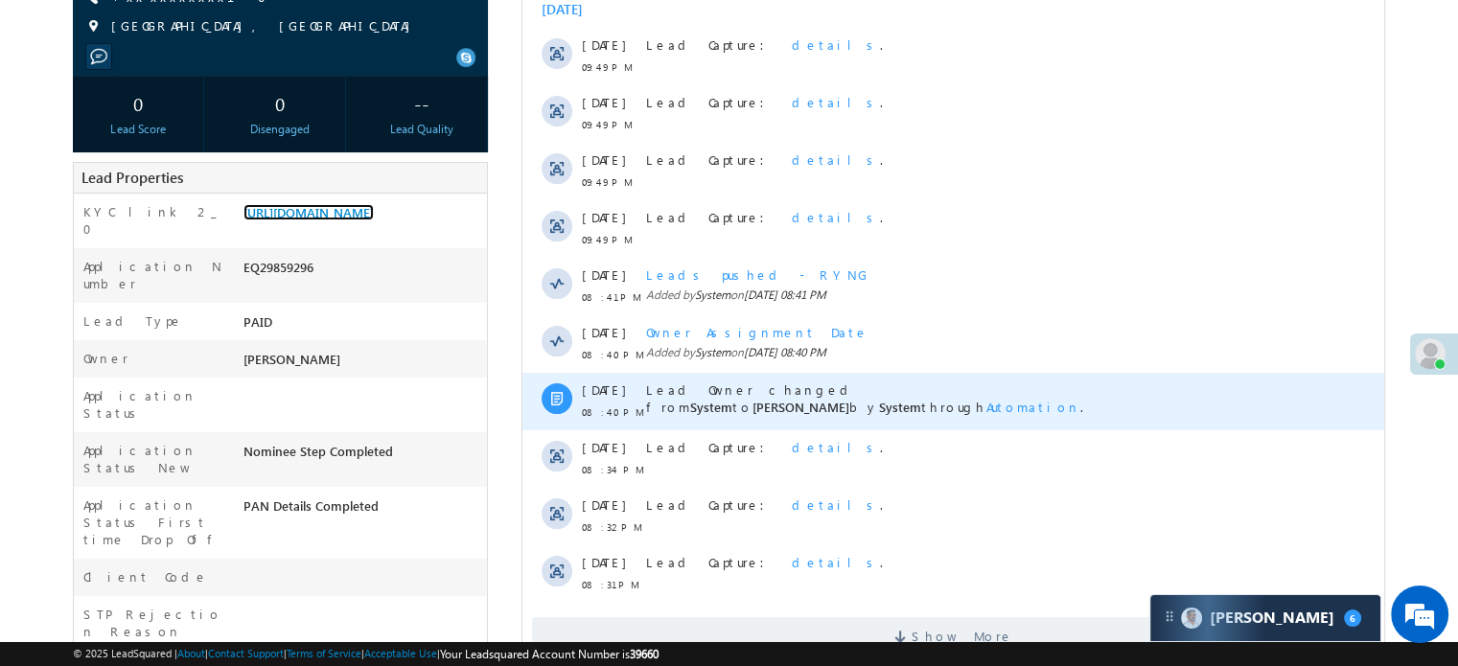
scroll to position [479, 0]
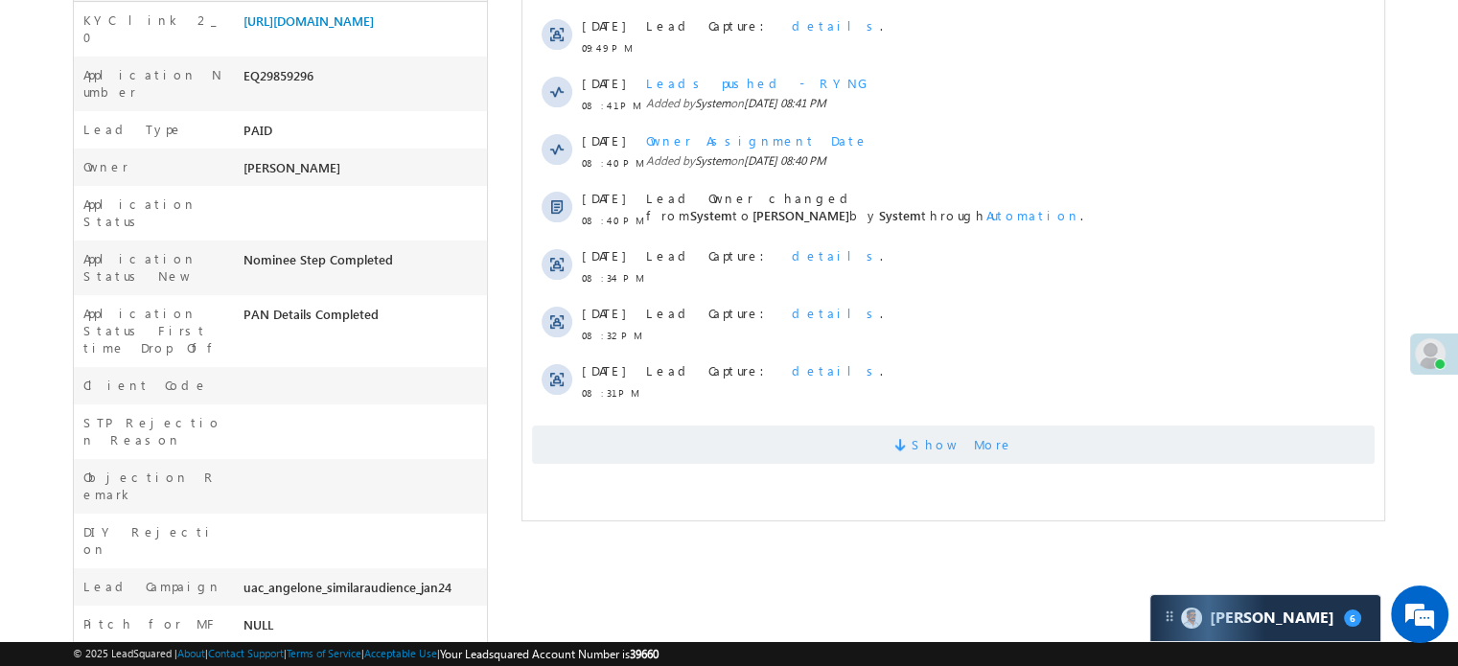
click at [849, 458] on span "Show More" at bounding box center [953, 445] width 843 height 38
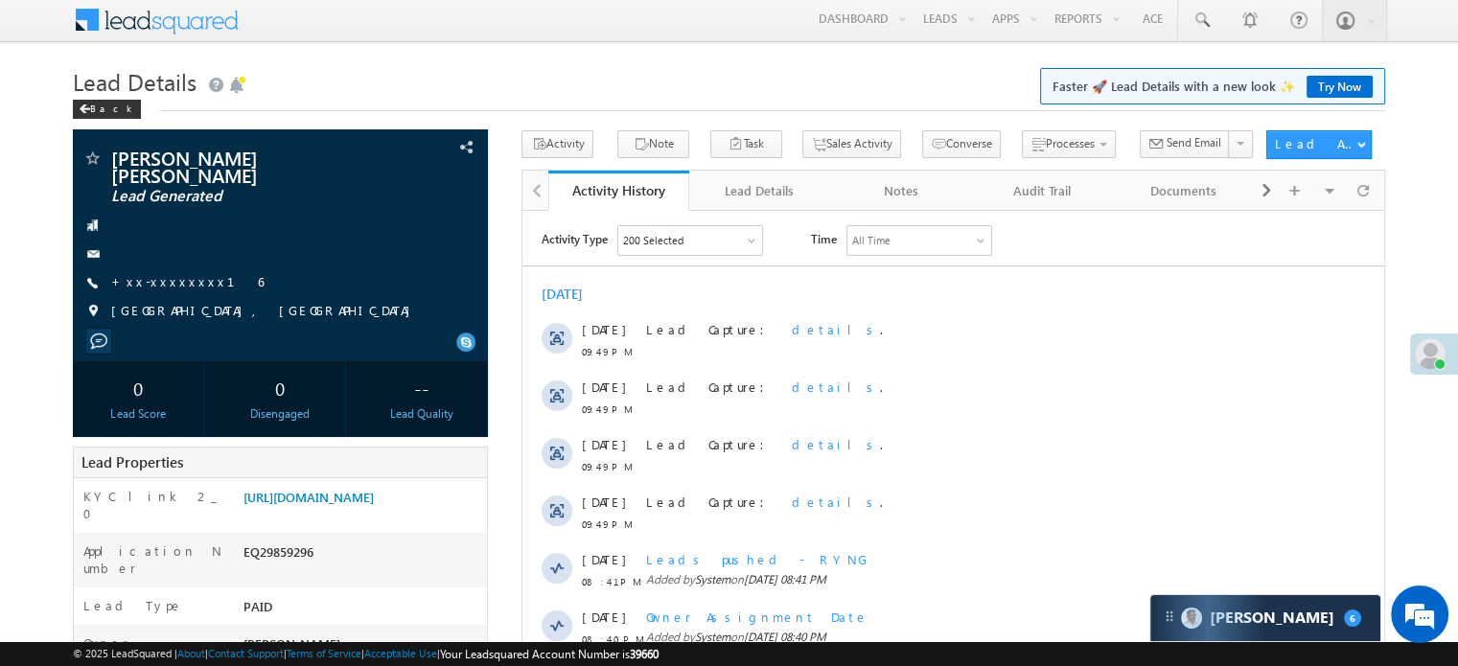
scroll to position [0, 0]
